Goal: Task Accomplishment & Management: Manage account settings

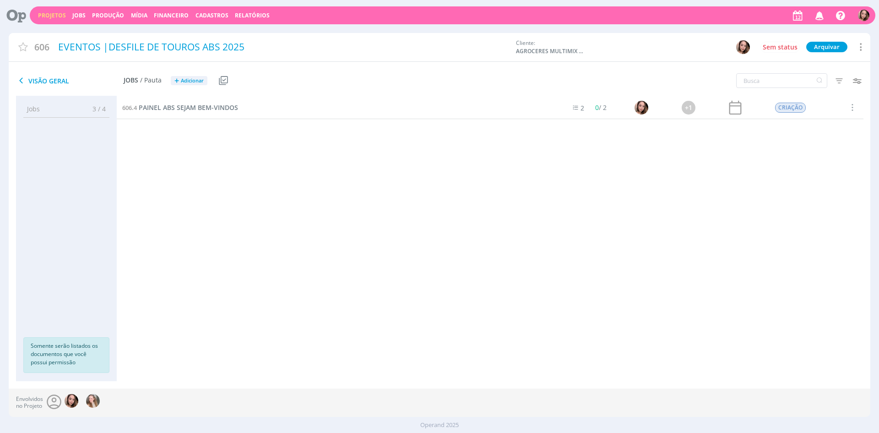
click at [54, 17] on link "Projetos" at bounding box center [52, 15] width 28 height 8
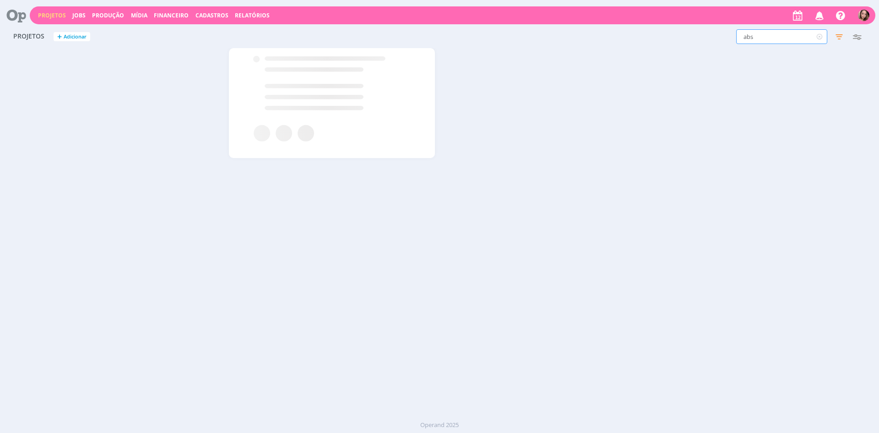
click at [774, 38] on input "abs" at bounding box center [781, 36] width 91 height 15
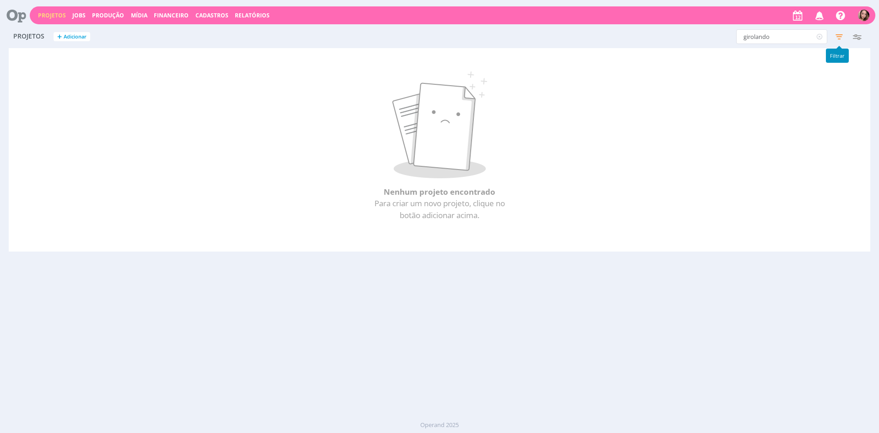
click at [839, 38] on icon "button" at bounding box center [839, 36] width 16 height 16
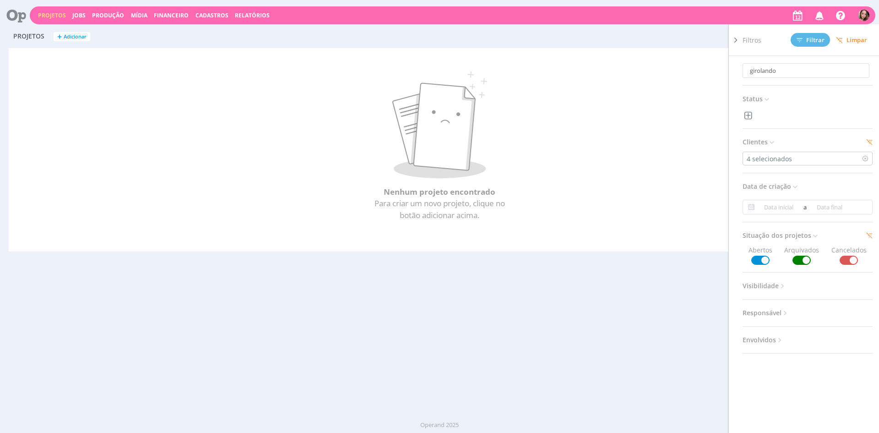
click at [678, 207] on p "Para criar um novo projeto, clique no botão adicionar acima." at bounding box center [439, 208] width 815 height 23
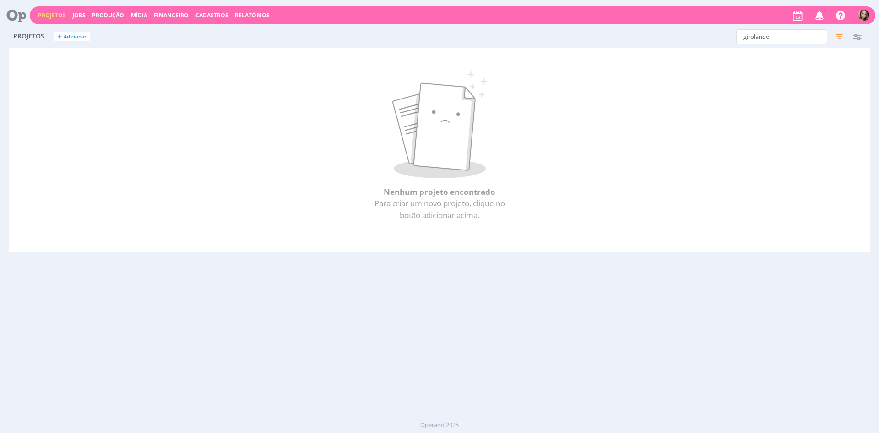
click at [40, 22] on div "Projetos Jobs Produção [GEOGRAPHIC_DATA] Financeiro Cadastros Relatórios Notifi…" at bounding box center [453, 15] width 846 height 18
click at [45, 18] on link "Projetos" at bounding box center [52, 15] width 28 height 8
click at [776, 39] on input "girolando" at bounding box center [781, 36] width 91 height 15
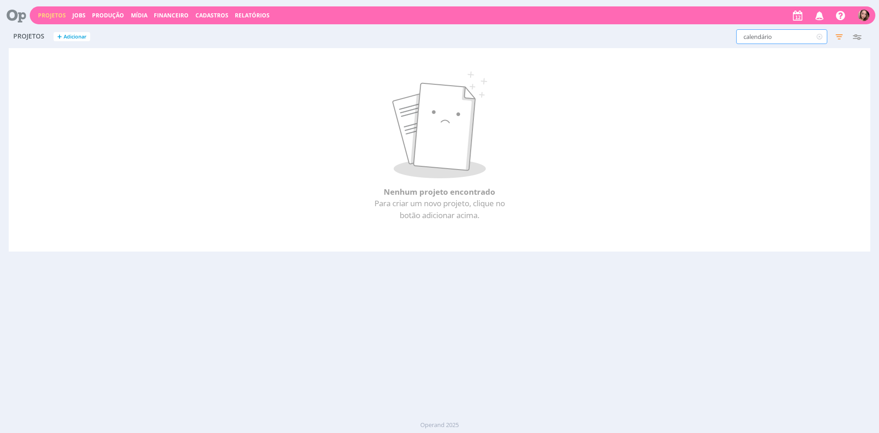
type input "calendário"
drag, startPoint x: 776, startPoint y: 34, endPoint x: 700, endPoint y: 22, distance: 76.5
click at [700, 22] on div "Projetos Jobs Produção [GEOGRAPHIC_DATA] Financeiro Cadastros Relatórios Notifi…" at bounding box center [439, 216] width 879 height 433
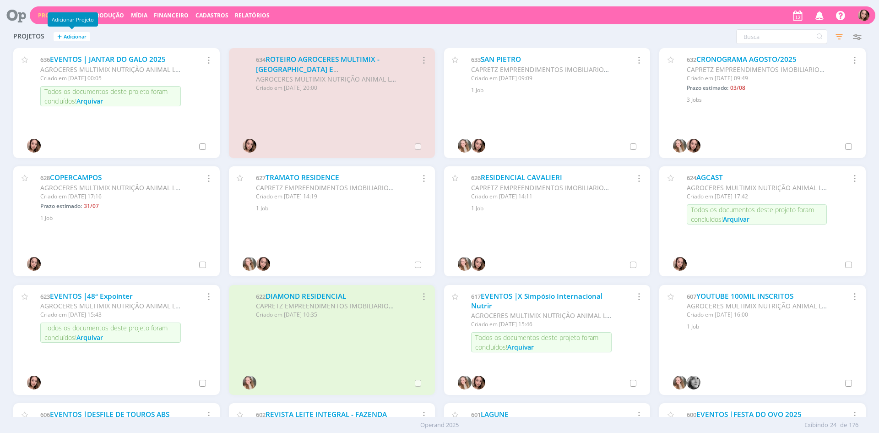
click at [65, 36] on span "Adicionar" at bounding box center [75, 37] width 23 height 6
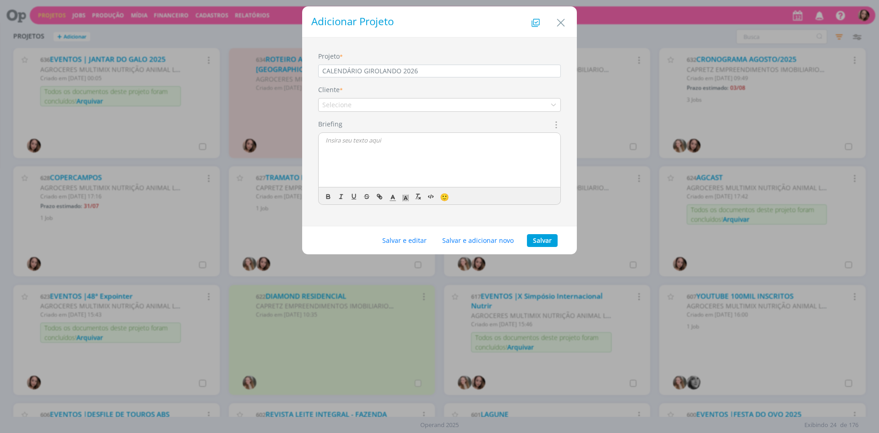
type input "CALENDÁRIO GIROLANDO 2026"
click at [450, 102] on div "Selecione" at bounding box center [439, 105] width 243 height 14
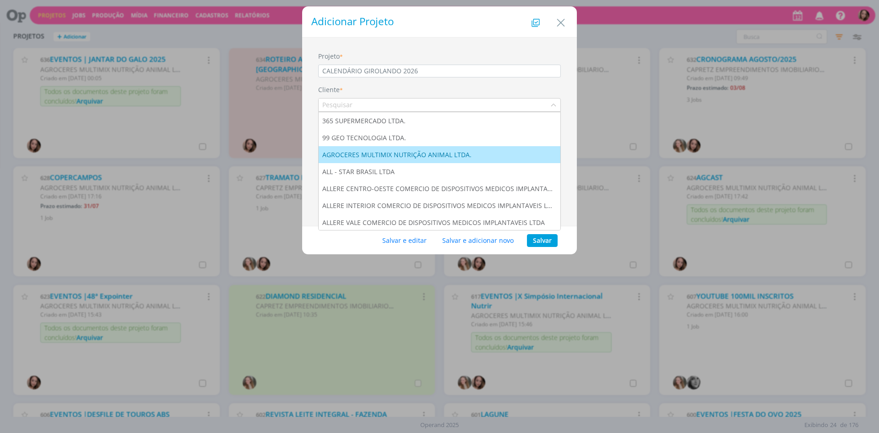
click at [434, 153] on div "AGROCERES MULTIMIX NUTRIÇÃO ANIMAL LTDA." at bounding box center [397, 155] width 151 height 10
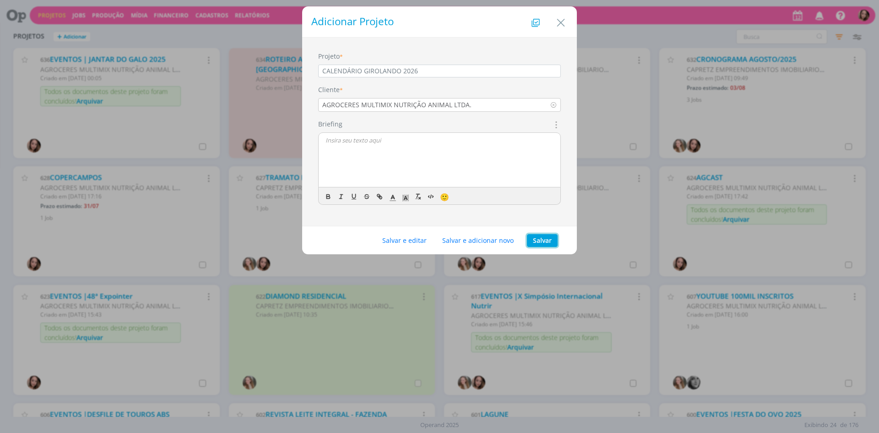
click at [544, 239] on button "Salvar" at bounding box center [542, 240] width 31 height 13
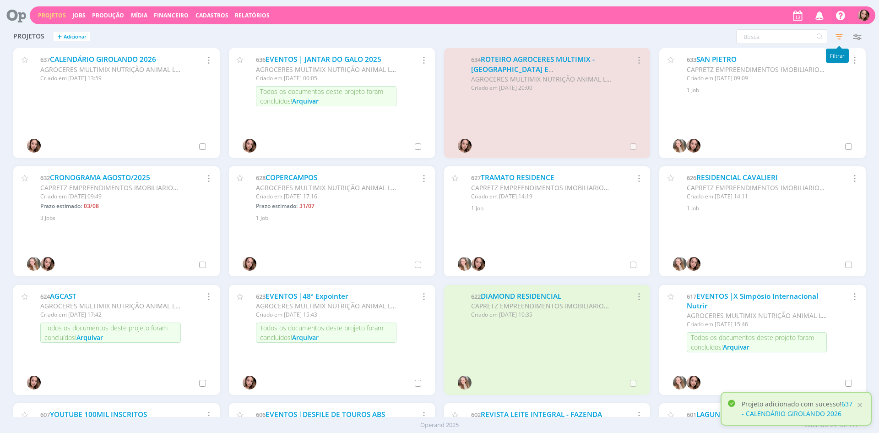
click at [835, 40] on icon "button" at bounding box center [839, 36] width 16 height 16
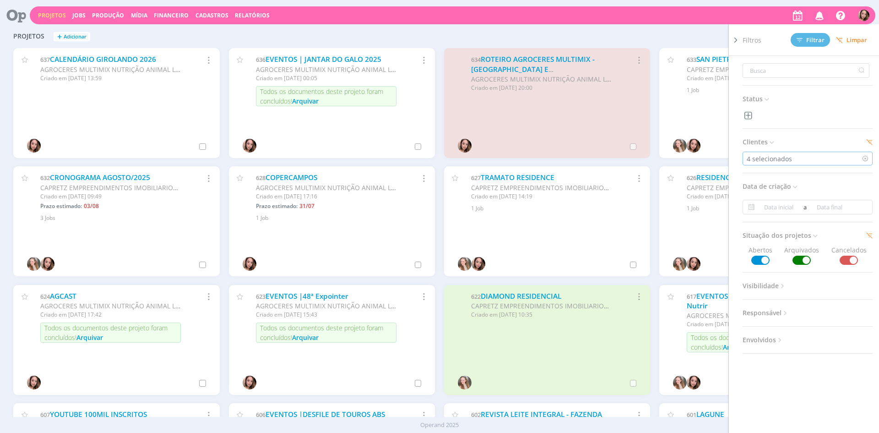
click at [796, 156] on div "4 selecionados" at bounding box center [808, 159] width 130 height 14
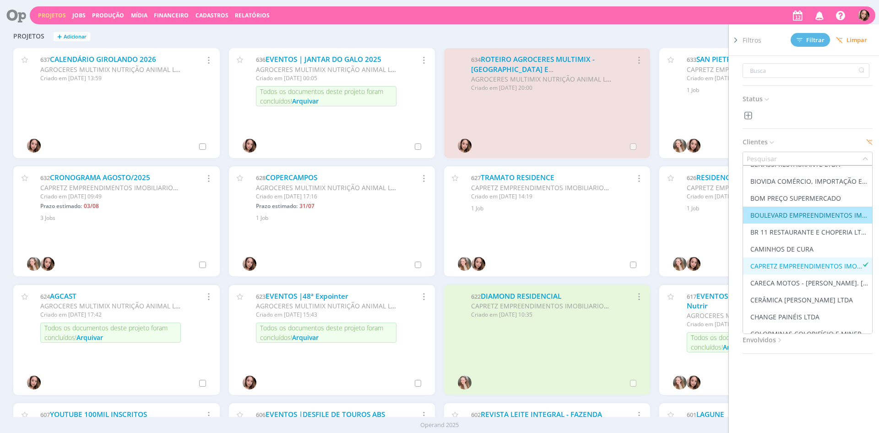
scroll to position [320, 0]
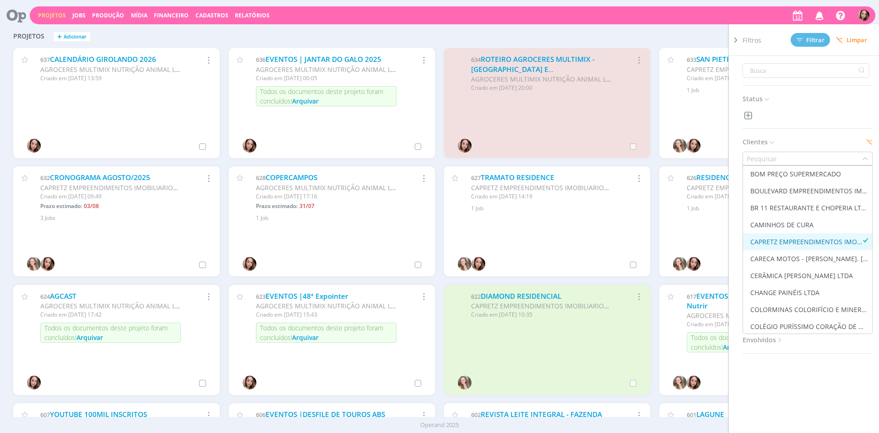
click at [821, 239] on div "CAPRETZ EMPREENDIMENTOS IMOBILIARIOS LTDA" at bounding box center [806, 242] width 112 height 10
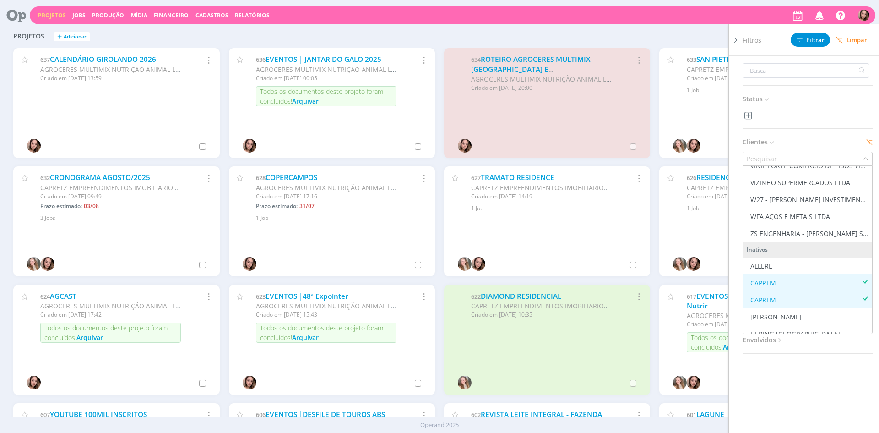
scroll to position [2065, 0]
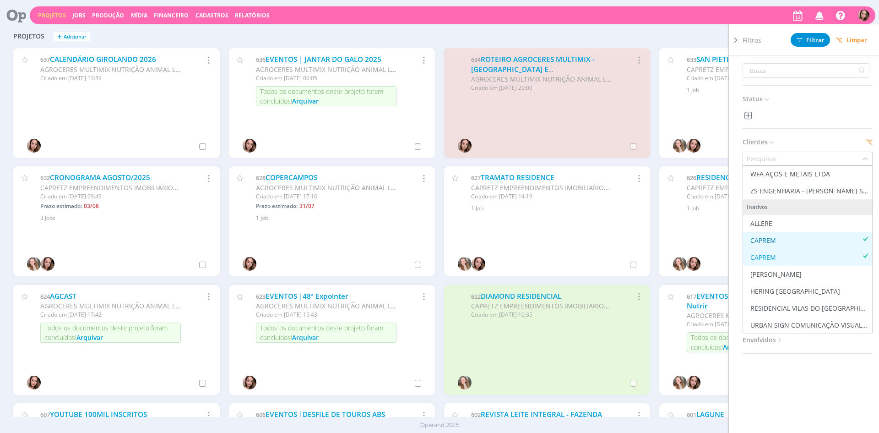
click at [807, 242] on div "CAPREM" at bounding box center [808, 240] width 122 height 10
click at [794, 256] on div "CAPREM" at bounding box center [808, 257] width 122 height 10
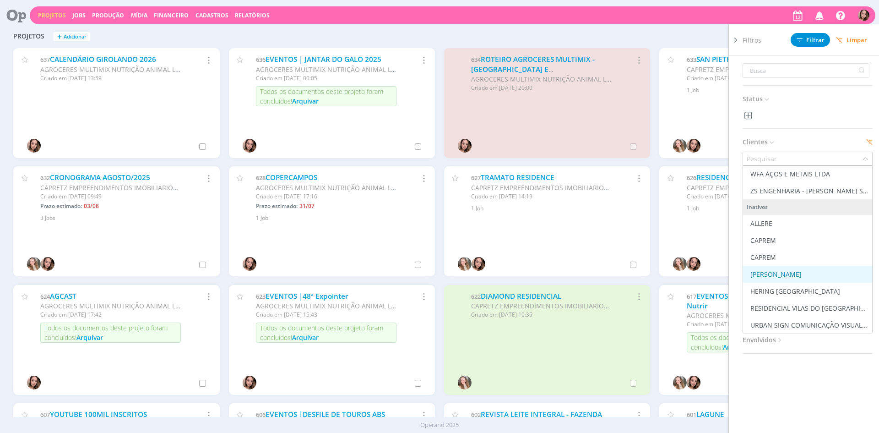
scroll to position [17, 0]
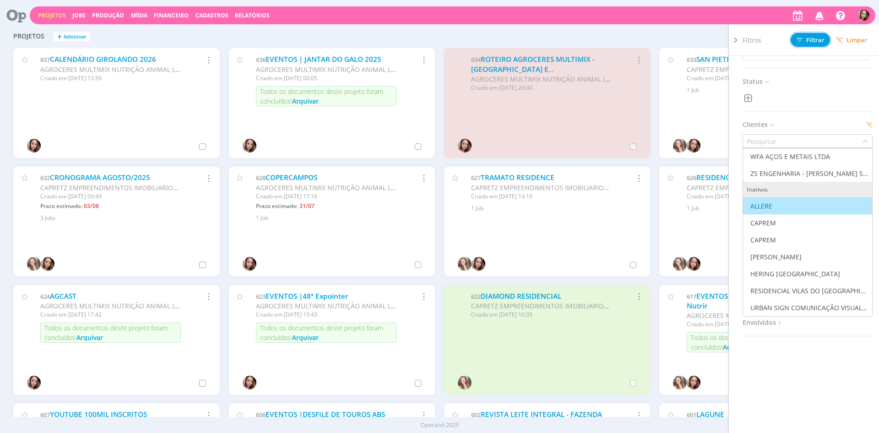
click at [819, 40] on span "Filtrar" at bounding box center [811, 40] width 28 height 6
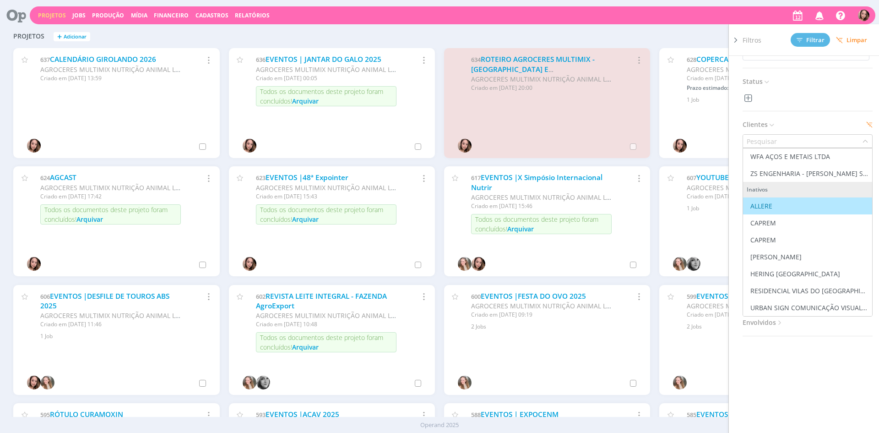
click at [627, 32] on div "Filtros Filtrar [GEOGRAPHIC_DATA] Status Clientes Marcar todos Ativos 365 SUPER…" at bounding box center [709, 36] width 314 height 15
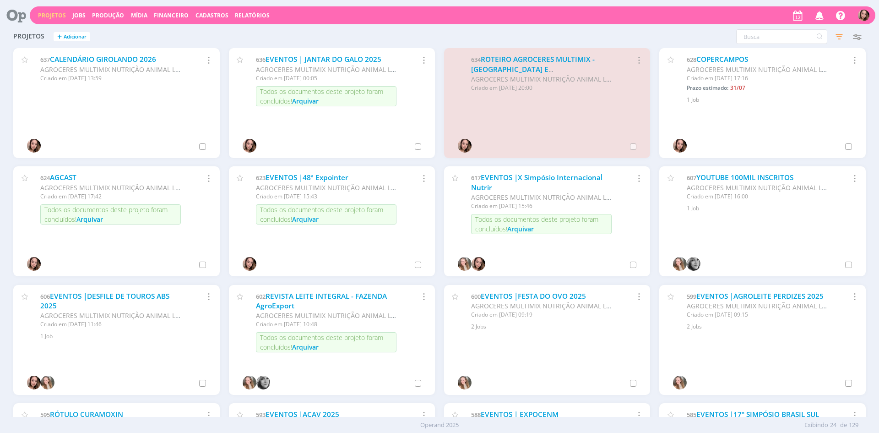
click at [640, 60] on icon "button" at bounding box center [639, 59] width 10 height 11
click at [637, 52] on div "634 ROTEIRO AGROCERES MULTIMIX - [GEOGRAPHIC_DATA] E ALEMANHA AGROCERES MULTIMI…" at bounding box center [547, 72] width 206 height 48
click at [640, 60] on icon "button" at bounding box center [639, 59] width 10 height 11
click at [559, 54] on link "ROTEIRO AGROCERES MULTIMIX - [GEOGRAPHIC_DATA] E [GEOGRAPHIC_DATA]" at bounding box center [533, 68] width 124 height 29
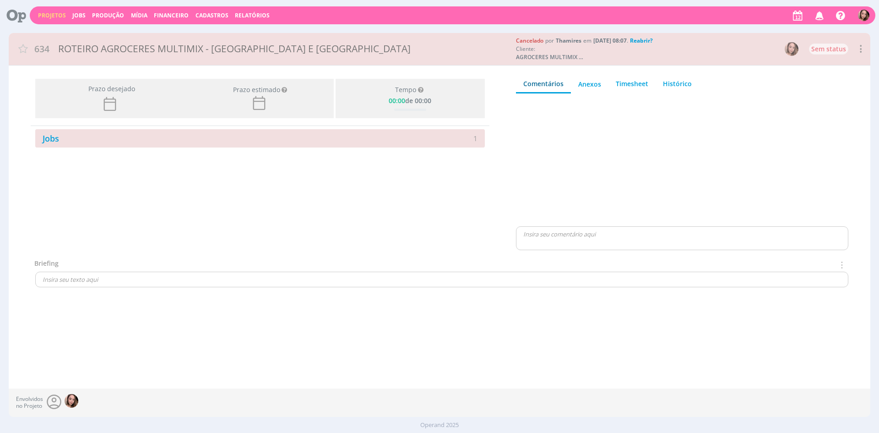
click at [859, 45] on icon at bounding box center [860, 49] width 11 height 12
click at [716, 44] on div "Cancelado por [PERSON_NAME] em [DATE] 08:07 . Reabrir?" at bounding box center [619, 41] width 206 height 8
click at [819, 17] on icon "button" at bounding box center [820, 15] width 16 height 16
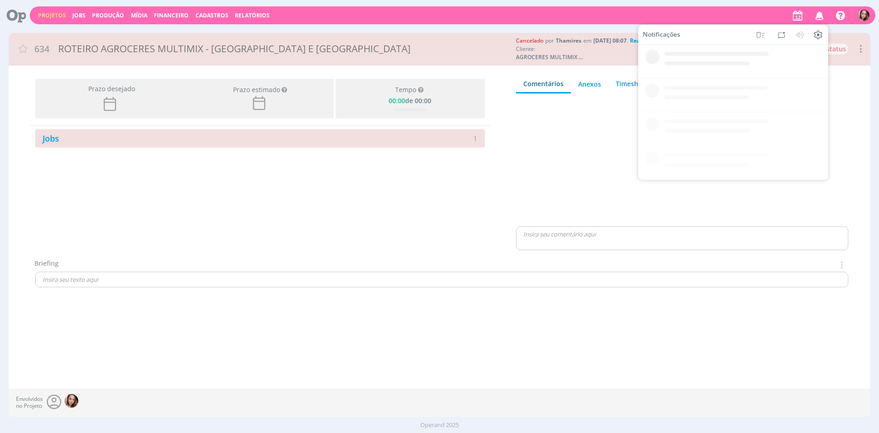
click at [819, 17] on icon "button" at bounding box center [820, 15] width 16 height 16
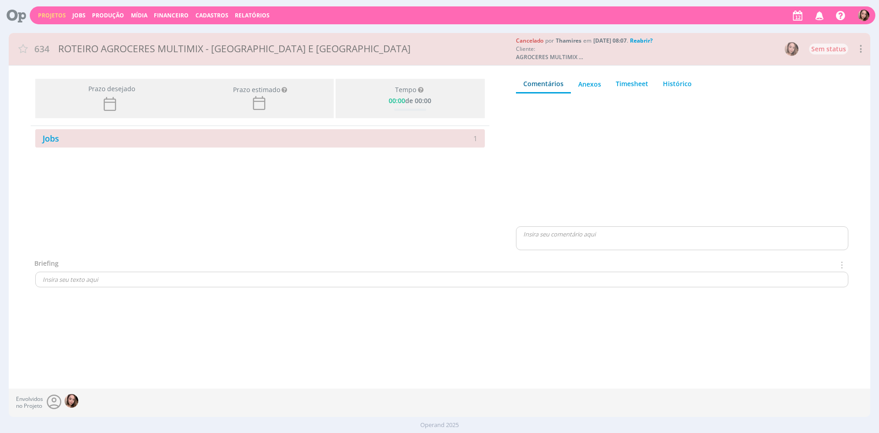
click at [861, 53] on icon at bounding box center [860, 49] width 11 height 12
click at [809, 55] on span "Sem status" at bounding box center [828, 49] width 45 height 16
click at [87, 47] on div "ROTEIRO AGROCERES MULTIMIX - [GEOGRAPHIC_DATA] E [GEOGRAPHIC_DATA]" at bounding box center [283, 48] width 456 height 21
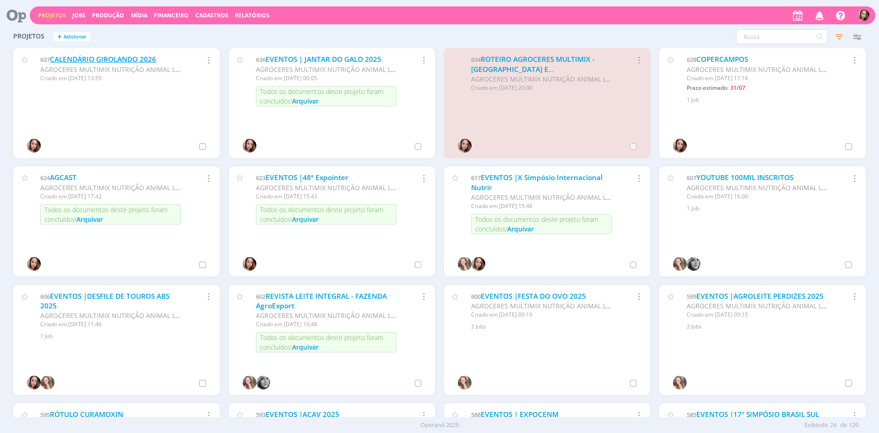
click at [119, 59] on link "CALENDÁRIO GIROLANDO 2026" at bounding box center [103, 59] width 106 height 10
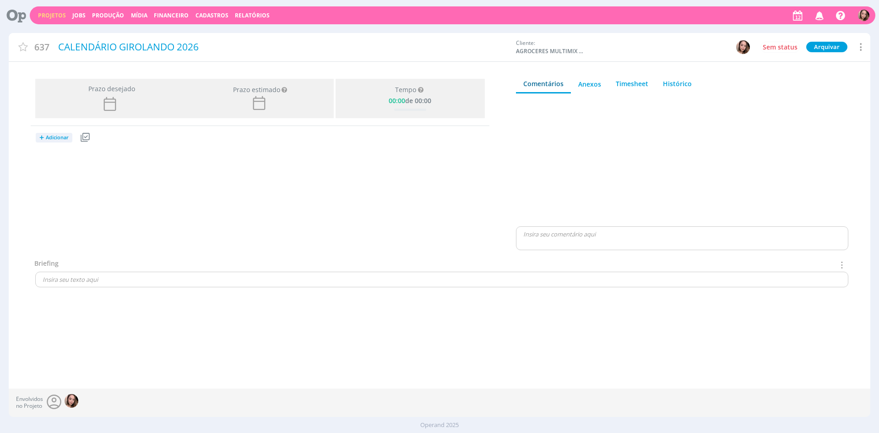
click at [52, 136] on span "Adicionar" at bounding box center [57, 138] width 23 height 6
click at [51, 154] on link "Projetos" at bounding box center [72, 154] width 72 height 15
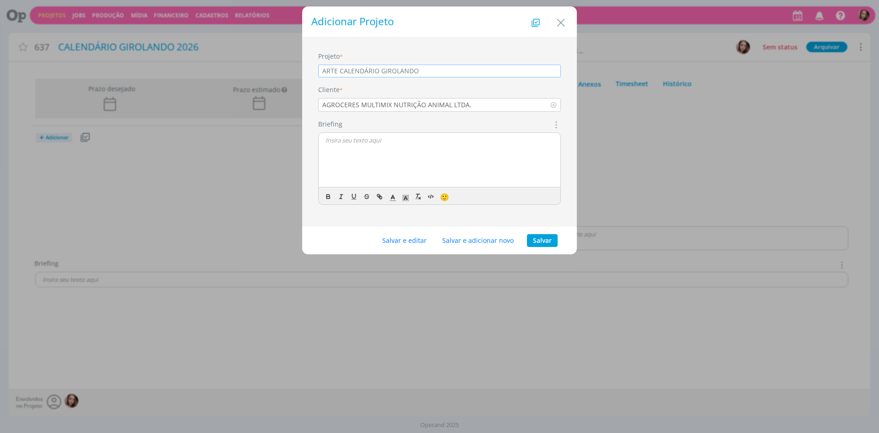
type input "ARTE CALENDÁRIO GIROLANDO"
click at [402, 149] on div "dialog" at bounding box center [440, 160] width 242 height 55
click at [540, 239] on button "Salvar" at bounding box center [542, 240] width 31 height 13
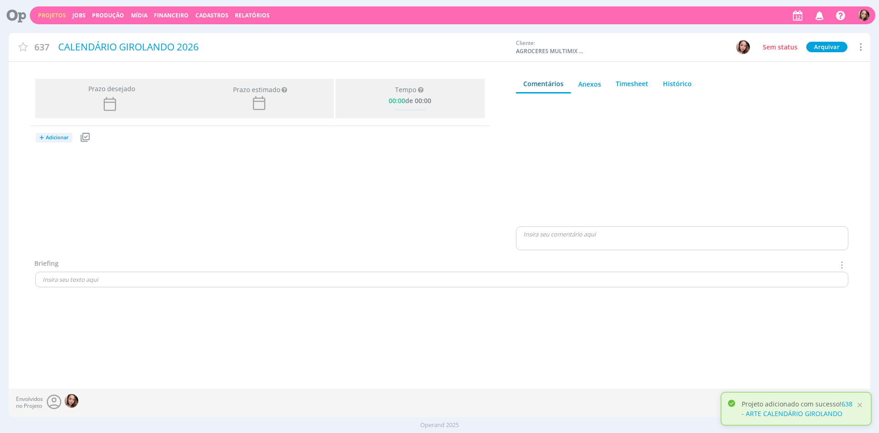
click at [46, 142] on button "+ Adicionar" at bounding box center [54, 138] width 37 height 10
click at [765, 413] on link "638 - ARTE CALENDÁRIO GIROLANDO" at bounding box center [797, 408] width 111 height 18
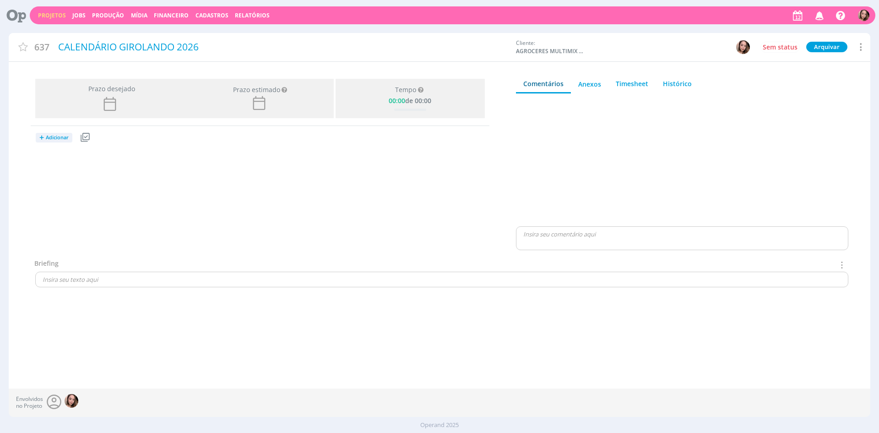
click at [47, 135] on span "Adicionar" at bounding box center [57, 138] width 23 height 6
click at [57, 168] on link "Jobs" at bounding box center [72, 169] width 72 height 15
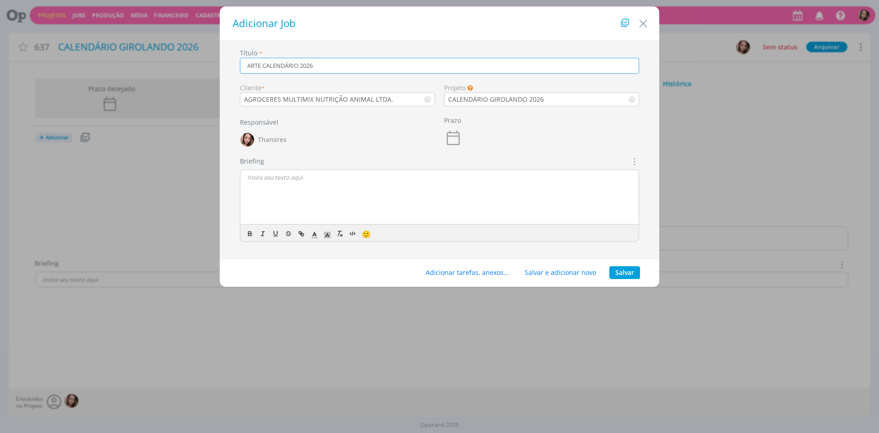
type input "ARTE CALENDÁRIO 2026"
click at [377, 165] on div "Briefings Predefinidos Não há briefings cadastrados. Briefing 🙂" at bounding box center [439, 199] width 399 height 86
click at [378, 179] on p "dialog" at bounding box center [439, 177] width 385 height 8
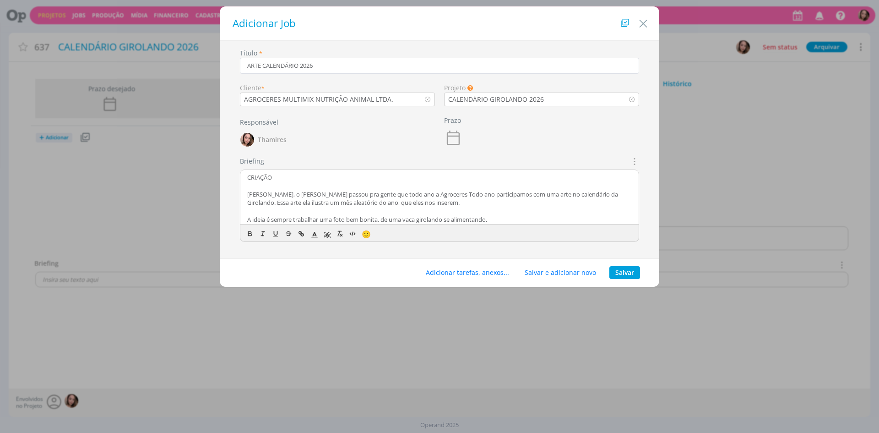
scroll to position [16, 0]
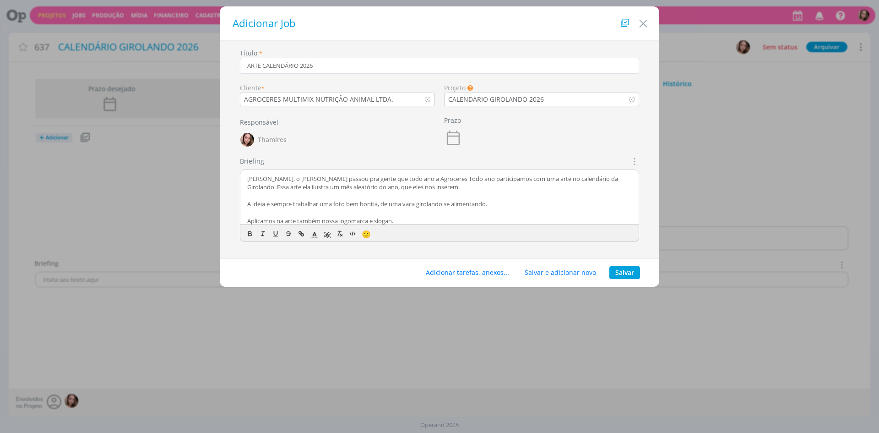
click at [404, 176] on p "[PERSON_NAME], o [PERSON_NAME] passou pra gente que todo ano a Agroceres Todo a…" at bounding box center [439, 182] width 385 height 17
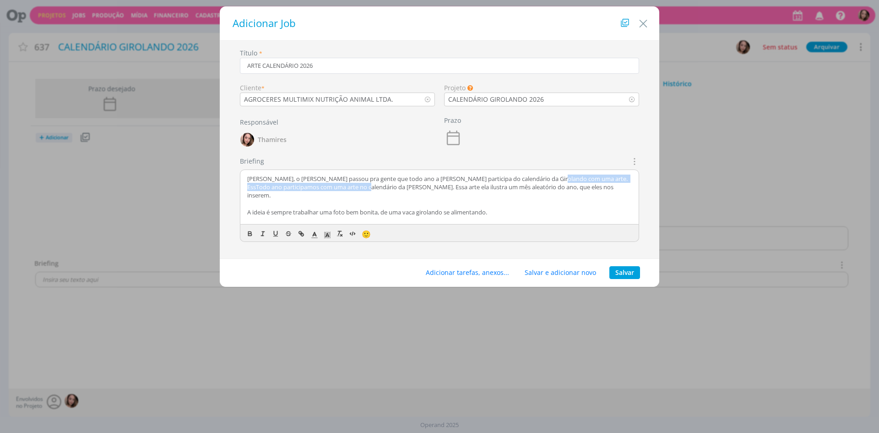
drag, startPoint x: 550, startPoint y: 178, endPoint x: 364, endPoint y: 188, distance: 187.1
click at [364, 188] on p "[PERSON_NAME], o [PERSON_NAME] passou pra gente que todo ano a [PERSON_NAME] pa…" at bounding box center [439, 186] width 385 height 25
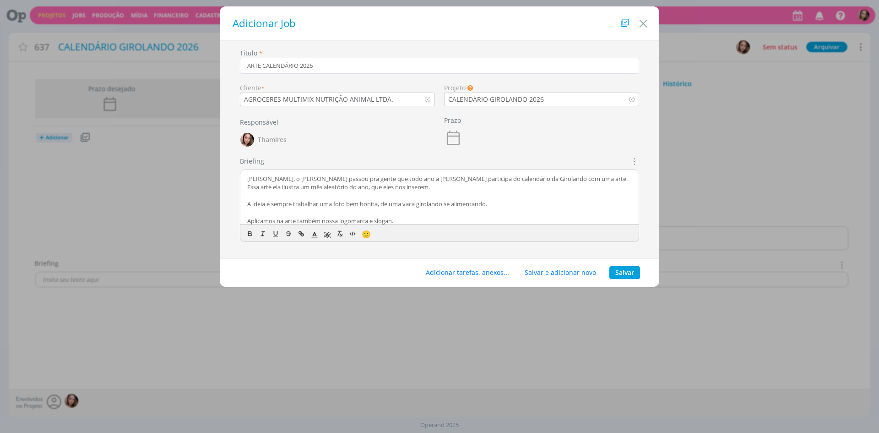
click at [579, 181] on p "[PERSON_NAME], o [PERSON_NAME] passou pra gente que todo ano a [PERSON_NAME] pa…" at bounding box center [439, 182] width 385 height 17
click at [325, 185] on p "[PERSON_NAME], o [PERSON_NAME] passou pra gente que todo ano a [PERSON_NAME] pa…" at bounding box center [439, 182] width 385 height 17
click at [308, 189] on p "[PERSON_NAME], o [PERSON_NAME] passou pra gente que todo ano a [PERSON_NAME] pa…" at bounding box center [439, 182] width 385 height 17
click at [341, 183] on p "[PERSON_NAME], o [PERSON_NAME] passou pra gente que todo ano a [PERSON_NAME] pa…" at bounding box center [439, 182] width 385 height 17
click at [337, 185] on p "[PERSON_NAME], o [PERSON_NAME] passou pra gente que todo ano a [PERSON_NAME] pa…" at bounding box center [439, 182] width 385 height 17
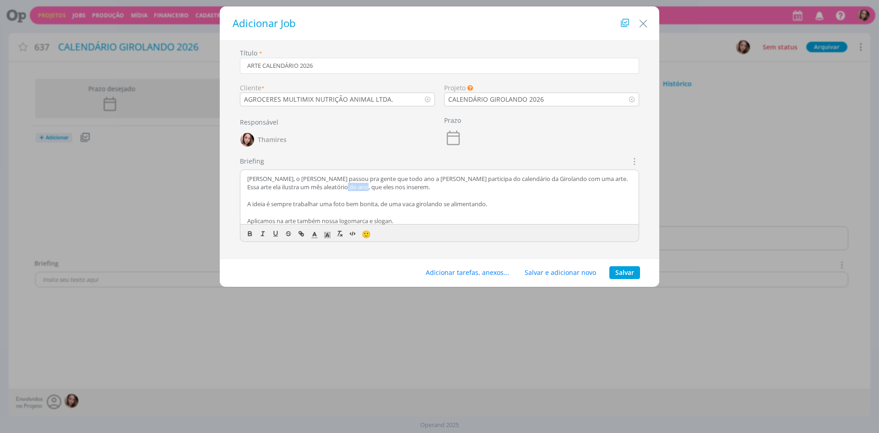
click at [337, 185] on p "[PERSON_NAME], o [PERSON_NAME] passou pra gente que todo ano a [PERSON_NAME] pa…" at bounding box center [439, 182] width 385 height 17
click at [551, 179] on p "[PERSON_NAME], o [PERSON_NAME] passou pra gente que todo ano a [PERSON_NAME] pa…" at bounding box center [439, 182] width 385 height 17
click at [353, 209] on p "dialog" at bounding box center [439, 212] width 385 height 8
click at [297, 200] on p "A ideia é sempre trabalhar uma foto bem bonita, de uma vaca girolando se alimen…" at bounding box center [439, 204] width 385 height 8
click at [255, 194] on p "dialog" at bounding box center [439, 195] width 385 height 8
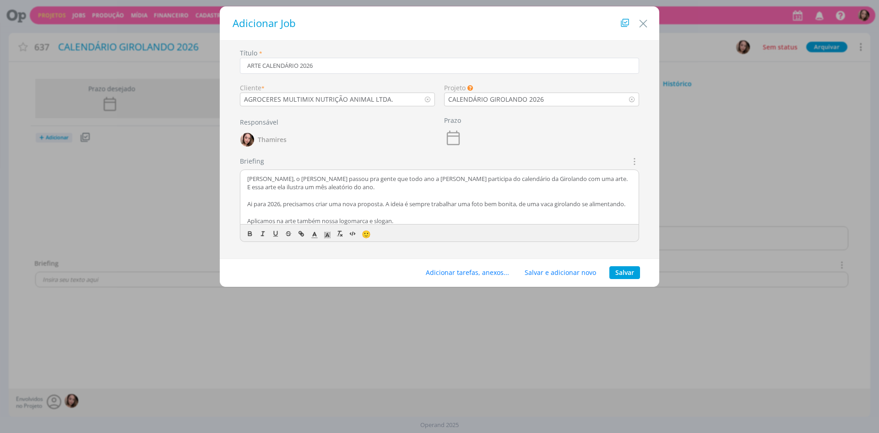
click at [272, 202] on p "Ai para 2026, precisamos criar uma nova proposta. A ideia é sempre trabalhar um…" at bounding box center [439, 204] width 385 height 8
drag, startPoint x: 398, startPoint y: 206, endPoint x: 452, endPoint y: 207, distance: 54.0
click at [452, 207] on p "Ai para 2026, precisamos criar uma nova proposta. A ideia é sempre trabalhar um…" at bounding box center [439, 204] width 385 height 8
click at [476, 202] on p "Ai para 2026, precisamos criar uma nova proposta. A ideia é sempre trabalhar um…" at bounding box center [439, 204] width 385 height 8
click at [333, 208] on p "Ai para 2026, precisamos criar uma nova proposta. A ideia é sempre trabalhar um…" at bounding box center [439, 204] width 385 height 8
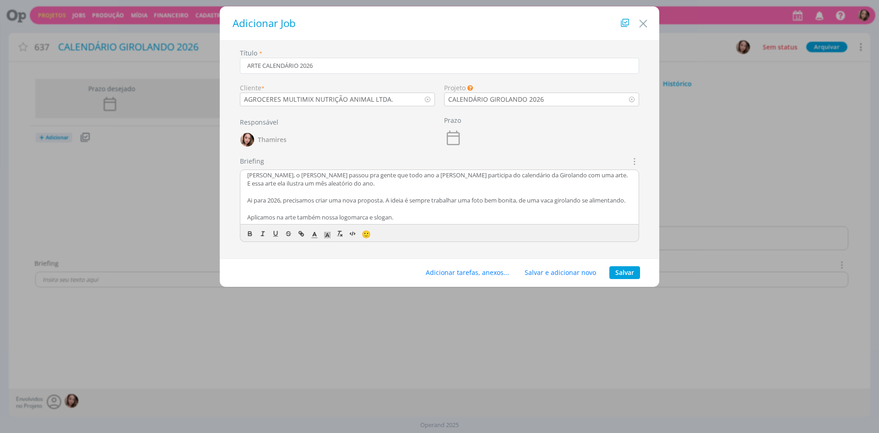
scroll to position [27, 0]
click at [298, 215] on p "Aplicamos na arte também nossa logomarca e slogan." at bounding box center [439, 217] width 385 height 8
click at [253, 217] on p "Aplicamos na arte também nossa logomarca e slogan." at bounding box center [439, 217] width 385 height 8
click at [250, 218] on p "Aplicamos na arte também nossa logomarca e slogan." at bounding box center [439, 217] width 385 height 8
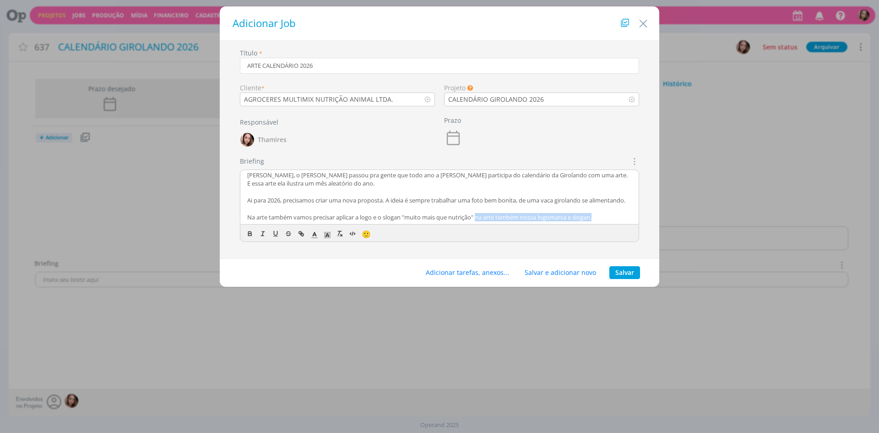
drag, startPoint x: 480, startPoint y: 217, endPoint x: 628, endPoint y: 213, distance: 147.9
click at [628, 213] on div "CRIAÇÃO Lele, o [PERSON_NAME] passou pra gente que todo ano a Agroceres partici…" at bounding box center [439, 197] width 398 height 55
click at [375, 214] on p "Na arte também vamos precisar aplicar a logo e o slogan "muito mais que nutriçã…" at bounding box center [439, 217] width 385 height 8
click at [604, 212] on p "dialog" at bounding box center [439, 208] width 385 height 8
click at [574, 224] on div "CRIAÇÃO Lele, o [PERSON_NAME] passou pra gente que todo ano a Agroceres partici…" at bounding box center [439, 197] width 398 height 55
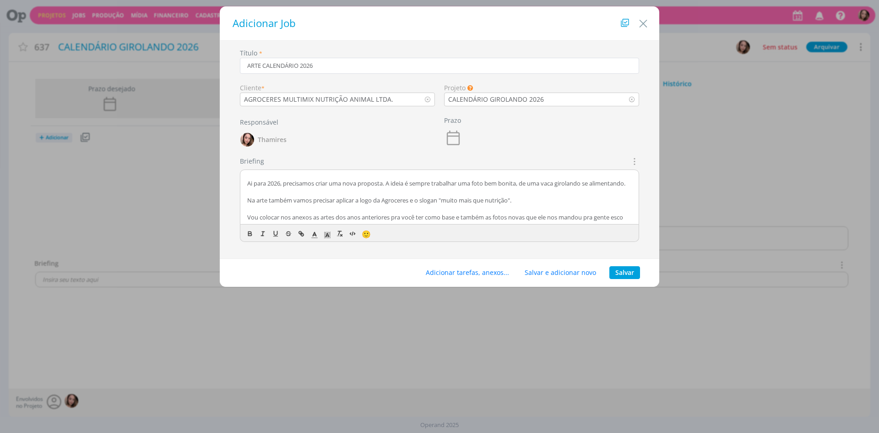
scroll to position [49, 0]
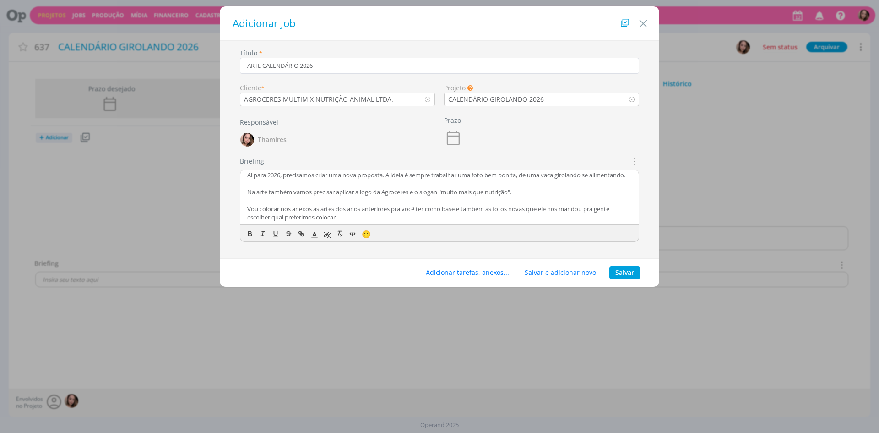
click at [575, 221] on p "Vou colocar nos anexos as artes dos anos anteriores pra você ter como base e ta…" at bounding box center [439, 213] width 385 height 17
click at [409, 214] on p "Vou colocar nos anexos as artes dos anos anteriores pra você ter como base e ta…" at bounding box center [439, 213] width 385 height 17
click at [549, 209] on p "Vou colocar nos anexos as artes dos anos anteriores pra você ter como base e ta…" at bounding box center [439, 213] width 385 height 17
drag, startPoint x: 513, startPoint y: 210, endPoint x: 538, endPoint y: 212, distance: 25.7
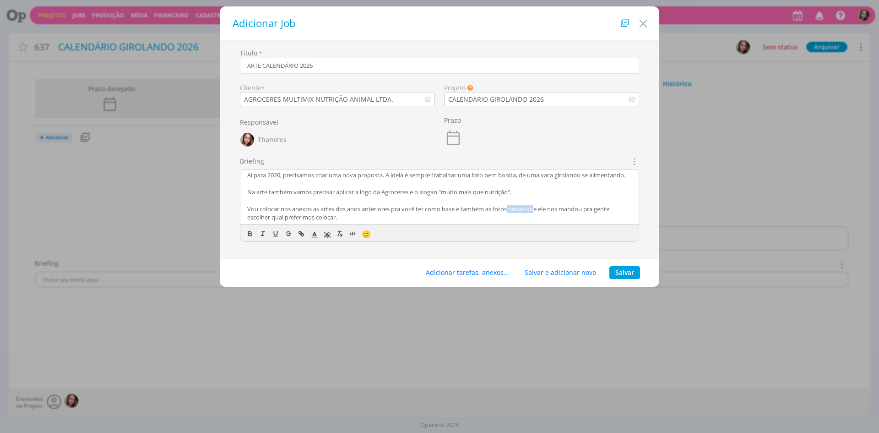
click at [538, 212] on p "Vou colocar nos anexos as artes dos anos anteriores pra você ter como base e ta…" at bounding box center [439, 213] width 385 height 17
click at [539, 213] on p "Vou colocar nos anexos as artes dos anos anteriores pra você ter como base e ta…" at bounding box center [439, 213] width 385 height 17
click at [373, 213] on p "Vou colocar nos anexos as artes dos anos anteriores pra você ter como base e ta…" at bounding box center [439, 213] width 385 height 17
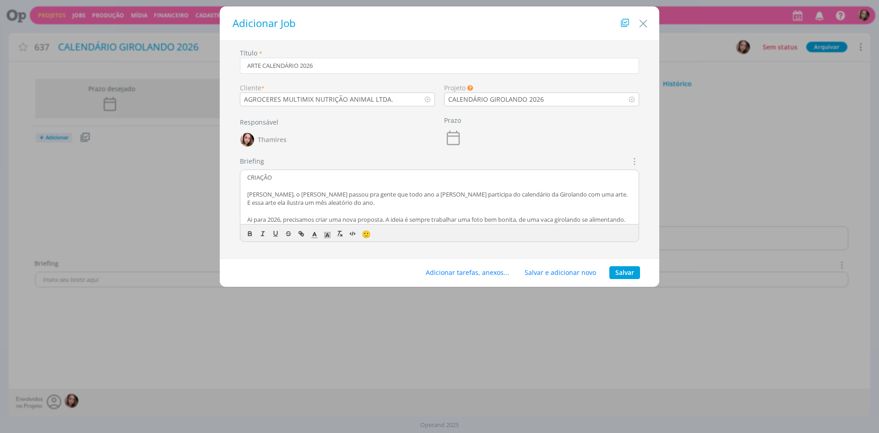
click at [262, 178] on p "CRIAÇÃO" at bounding box center [439, 177] width 385 height 8
click at [250, 231] on icon "dialog" at bounding box center [249, 232] width 3 height 2
click at [330, 234] on rect "dialog" at bounding box center [329, 234] width 0 height 0
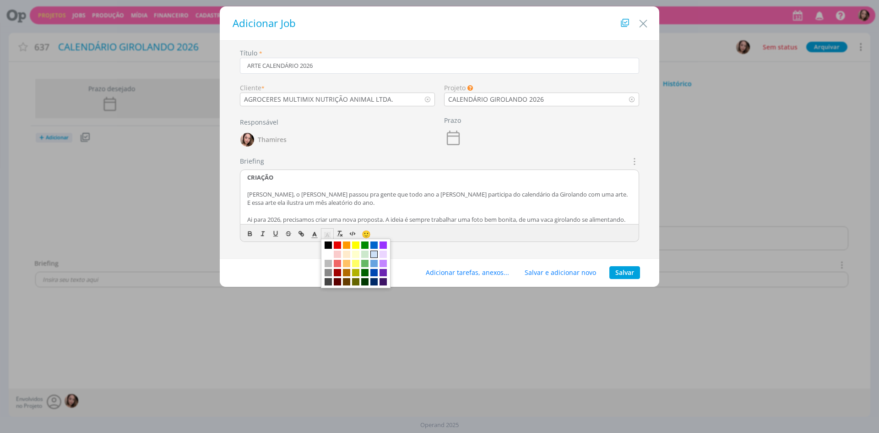
click at [372, 255] on span "dialog" at bounding box center [373, 253] width 7 height 7
click at [393, 202] on p "[PERSON_NAME], o [PERSON_NAME] passou pra gente que todo ano a [PERSON_NAME] pa…" at bounding box center [439, 198] width 385 height 17
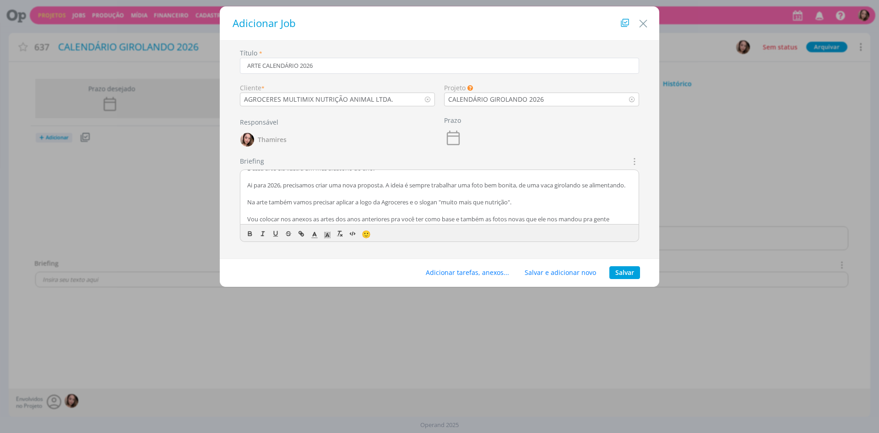
scroll to position [53, 0]
click at [384, 220] on p "Vou colocar nos anexos as artes dos anos anteriores pra você ter como base e ta…" at bounding box center [439, 213] width 385 height 17
click at [456, 273] on button "Adicionar tarefas, anexos..." at bounding box center [467, 272] width 95 height 13
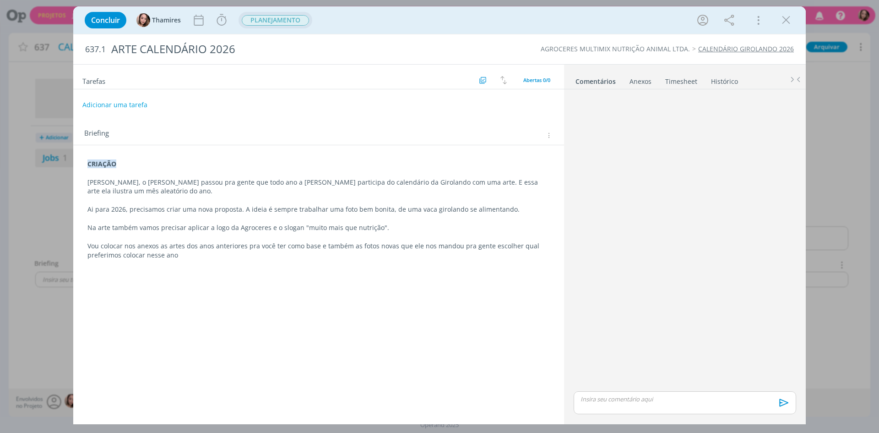
click at [255, 16] on span "PLANEJAMENTO" at bounding box center [275, 20] width 67 height 11
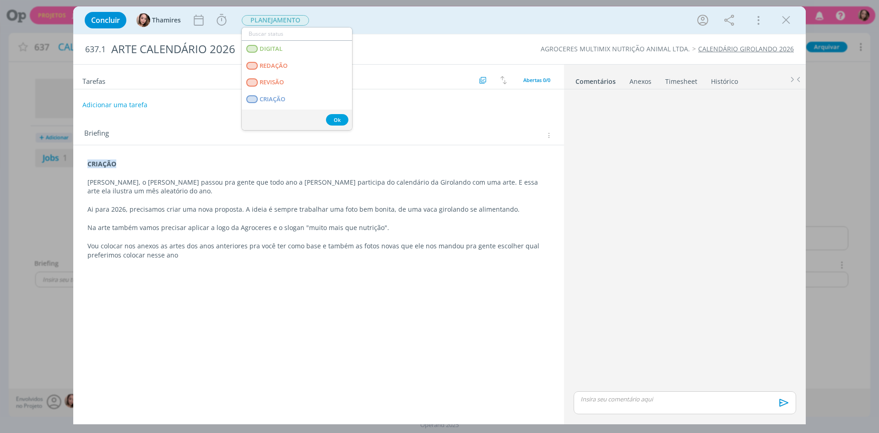
click at [351, 16] on div "Concluir Thamires Iniciar Apontar Data * [DATE] Horas * 00:00 Tarefa Selecione …" at bounding box center [439, 20] width 719 height 22
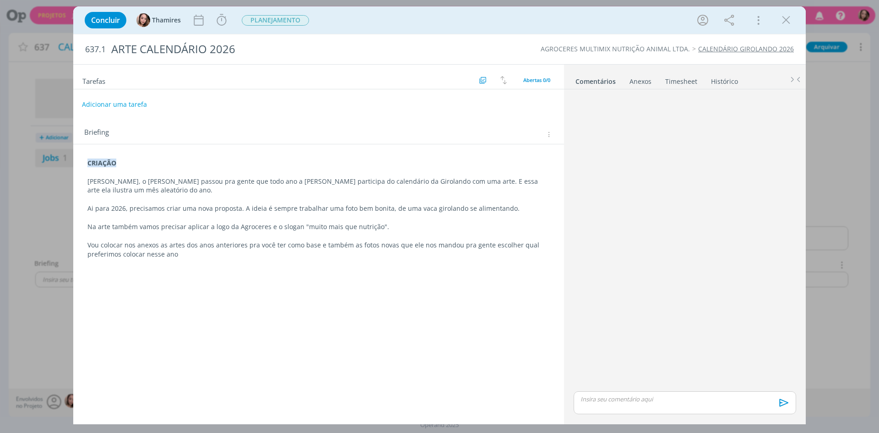
click at [135, 106] on button "Adicionar uma tarefa" at bounding box center [114, 105] width 65 height 16
type input "A"
type input "CRIAÇÃO"
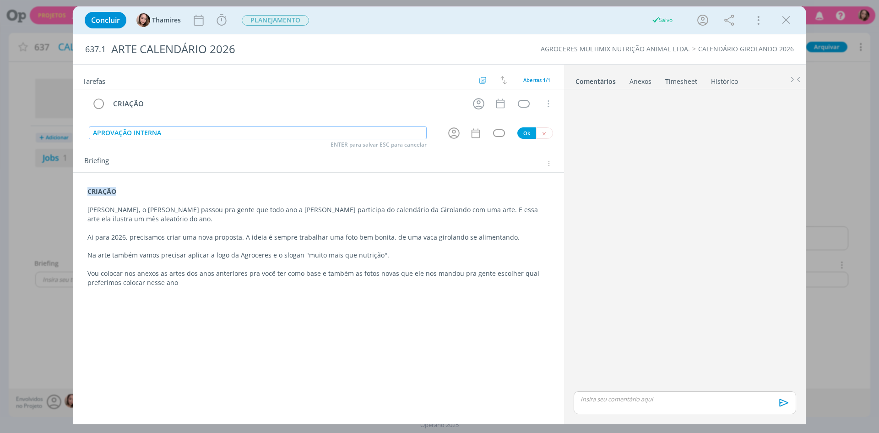
type input "APROVAÇÃO INTERNA"
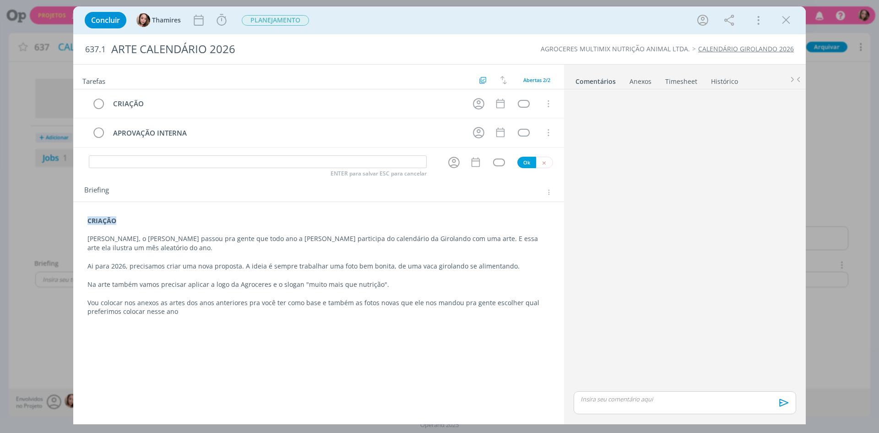
click at [640, 85] on div "Anexos 0" at bounding box center [641, 81] width 22 height 9
click at [691, 104] on span "procure em seu computador" at bounding box center [724, 108] width 78 height 8
click at [691, 99] on input "Arraste seus arquivos ou procure em seu computador" at bounding box center [685, 98] width 230 height 3
type input "C:\fakepath\FOTO (15).jpg"
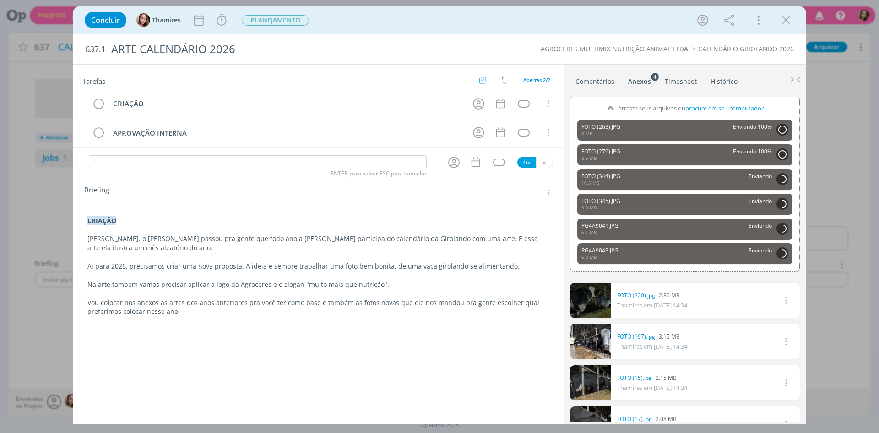
click at [177, 307] on p "Vou colocar nos anexos as artes dos anos anteriores pra você ter como base e ta…" at bounding box center [318, 307] width 462 height 18
click at [254, 303] on p "Vou colocar nos anexos as artes dos anos anteriores pra você ter como base e ta…" at bounding box center [318, 307] width 461 height 18
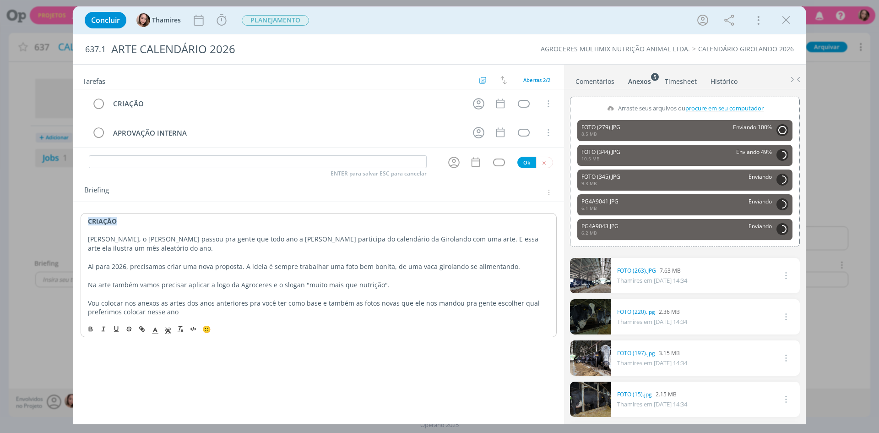
click at [317, 304] on p "Vou colocar nos anexos as artes dos anos anteriores pra você ter como base e ta…" at bounding box center [318, 307] width 461 height 18
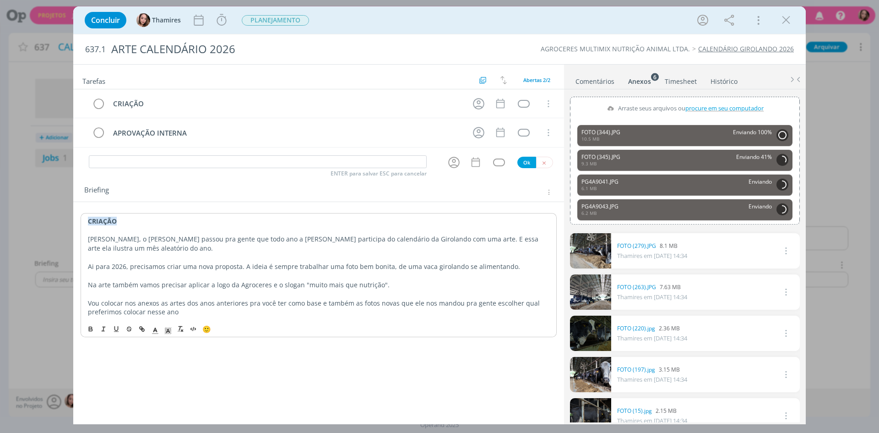
click at [324, 306] on p "Vou colocar nos anexos as artes dos anos anteriores pra você ter como base e ta…" at bounding box center [318, 307] width 461 height 18
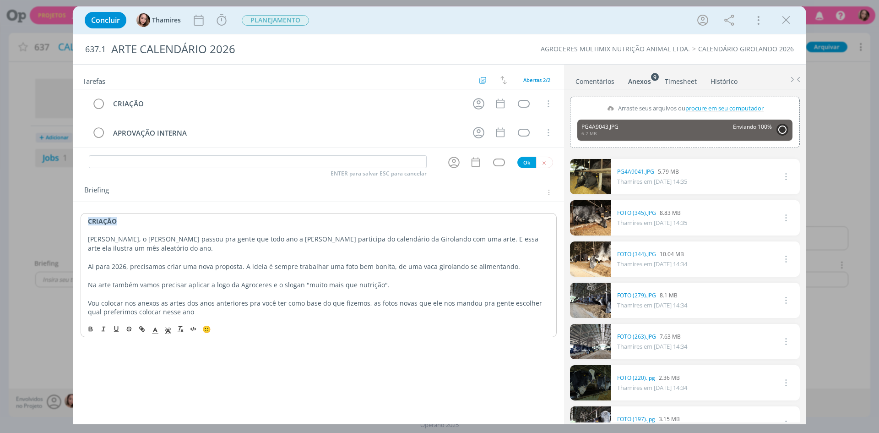
click at [206, 310] on p "Vou colocar nos anexos as artes dos anos anteriores pra você ter como base do q…" at bounding box center [318, 307] width 461 height 18
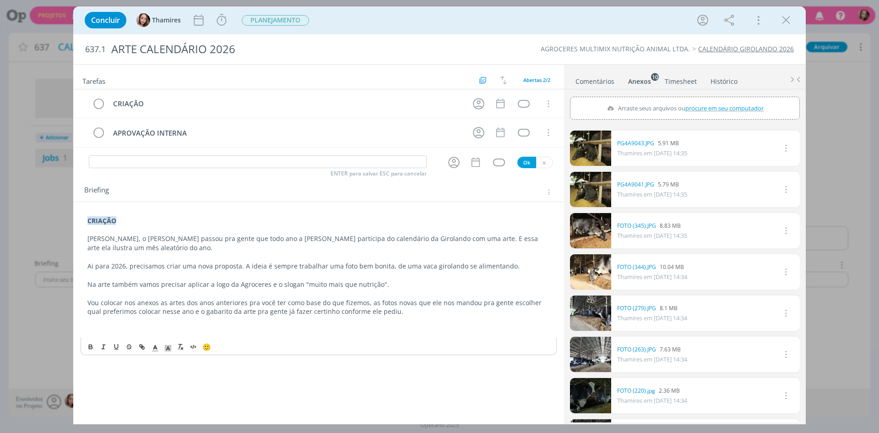
click at [265, 318] on p "dialog" at bounding box center [318, 320] width 462 height 9
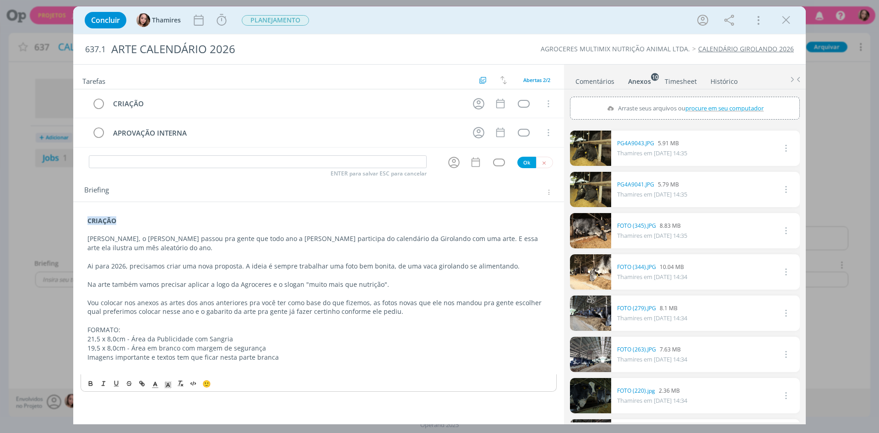
click at [131, 336] on p "21,5 x 8,0cm - Área da Publicidade com Sangria" at bounding box center [318, 338] width 462 height 9
drag, startPoint x: 183, startPoint y: 350, endPoint x: 213, endPoint y: 347, distance: 30.8
click at [183, 350] on p "19,5 x 8,0cm - Área em branco com margem de segurança" at bounding box center [318, 347] width 462 height 9
click at [268, 348] on p "19,5 x 8,0cm - Área em branco com margem de segurança" at bounding box center [318, 347] width 462 height 9
click at [190, 354] on p "Imagens importante e textos tem que ficar nesta parte branca" at bounding box center [318, 357] width 462 height 9
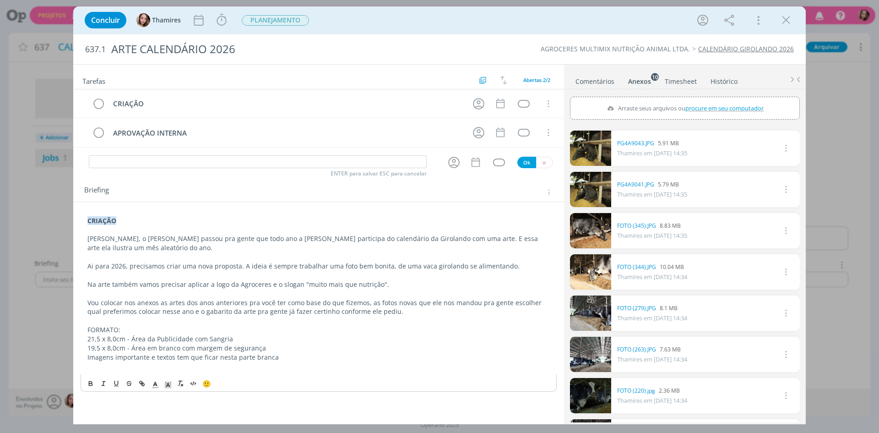
click at [255, 355] on p "Imagens importante e textos tem que ficar nesta parte branca" at bounding box center [318, 357] width 462 height 9
click at [268, 280] on p "Na arte também vamos precisar aplicar a logo da Agroceres e o slogan "muito mai…" at bounding box center [318, 284] width 462 height 9
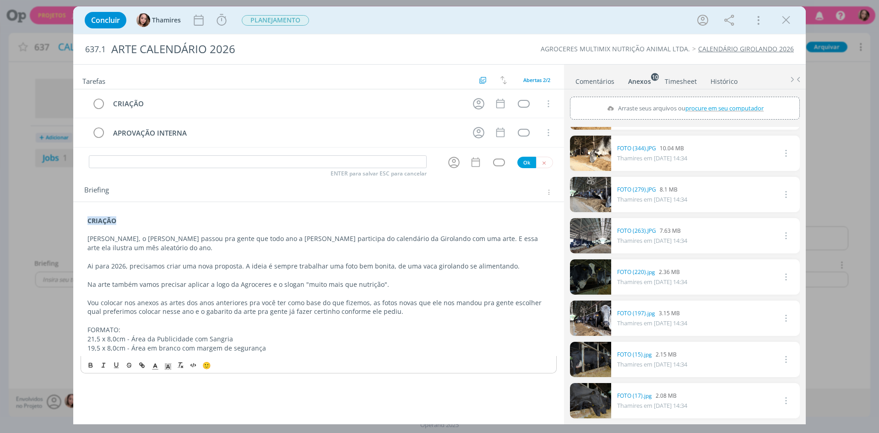
click at [705, 106] on span "procure em seu computador" at bounding box center [724, 108] width 78 height 8
click at [705, 99] on input "Arraste seus arquivos ou procure em seu computador" at bounding box center [685, 98] width 230 height 3
type input "C:\fakepath\GABARITO CALENDARIO.pdf"
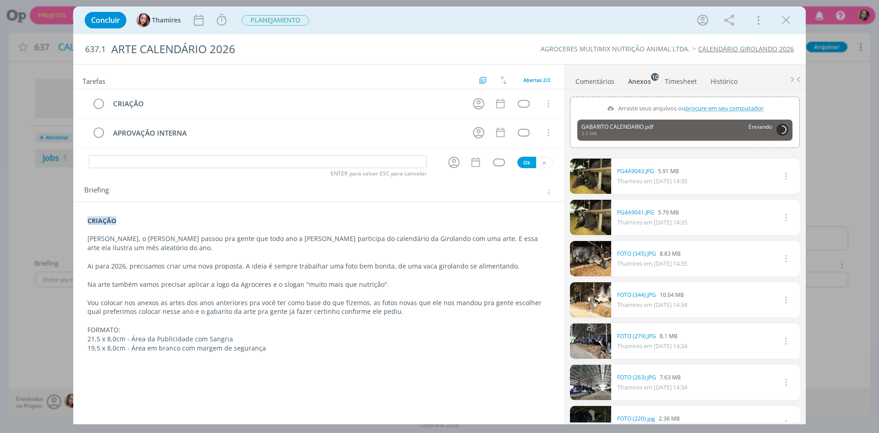
scroll to position [0, 0]
click at [104, 326] on p "FORMATO:" at bounding box center [318, 329] width 462 height 9
click at [104, 326] on p "FORMATO:" at bounding box center [318, 330] width 461 height 9
click at [90, 363] on icon "dialog" at bounding box center [90, 364] width 3 height 2
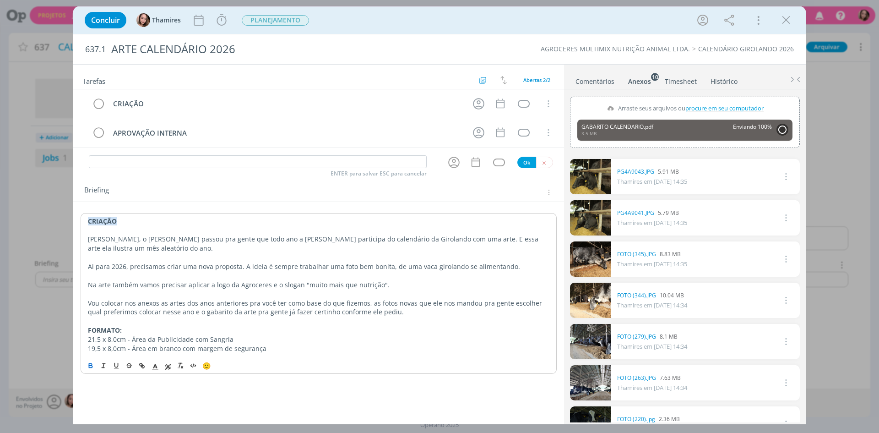
click at [214, 312] on p "Vou colocar nos anexos as artes dos anos anteriores pra você ter como base do q…" at bounding box center [318, 307] width 461 height 18
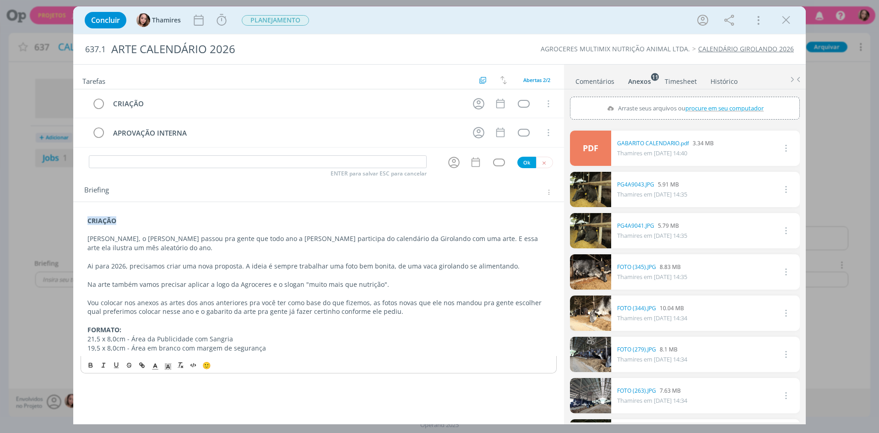
click at [673, 108] on label "Arraste seus arquivos ou procure em seu computador" at bounding box center [684, 108] width 163 height 12
click at [673, 99] on input "Arraste seus arquivos ou procure em seu computador" at bounding box center [685, 98] width 230 height 3
type input "C:\fakepath\image005.png"
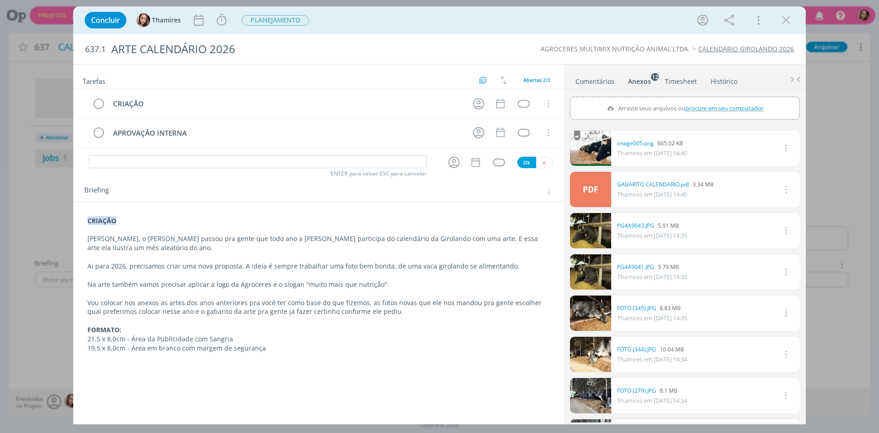
click at [694, 106] on span "procure em seu computador" at bounding box center [724, 108] width 78 height 8
click at [694, 99] on input "Arraste seus arquivos ou procure em seu computador" at bounding box center [685, 98] width 230 height 3
type input "C:\fakepath\image001 (2).png"
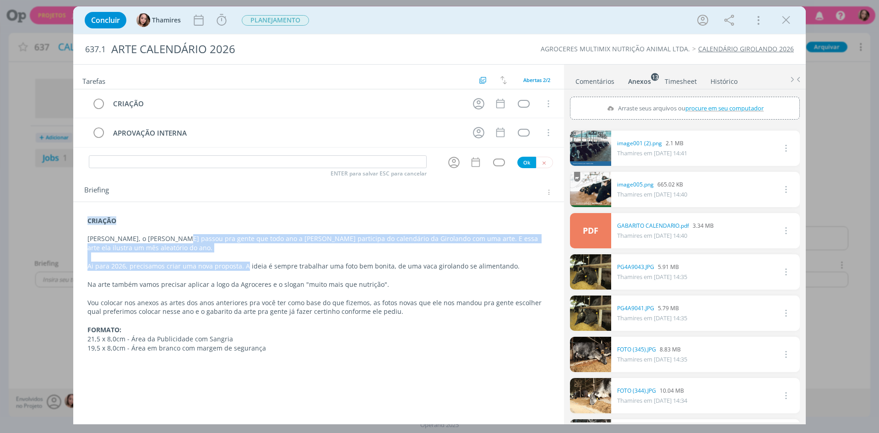
drag, startPoint x: 171, startPoint y: 241, endPoint x: 244, endPoint y: 266, distance: 77.6
click at [244, 266] on div "CRIAÇÃO Lele, o [PERSON_NAME] passou pra gente que todo ano a Agroceres partici…" at bounding box center [319, 284] width 476 height 143
click at [244, 266] on p "Ai para 2026, precisamos criar uma nova proposta. A ideia é sempre trabalhar um…" at bounding box center [318, 266] width 461 height 9
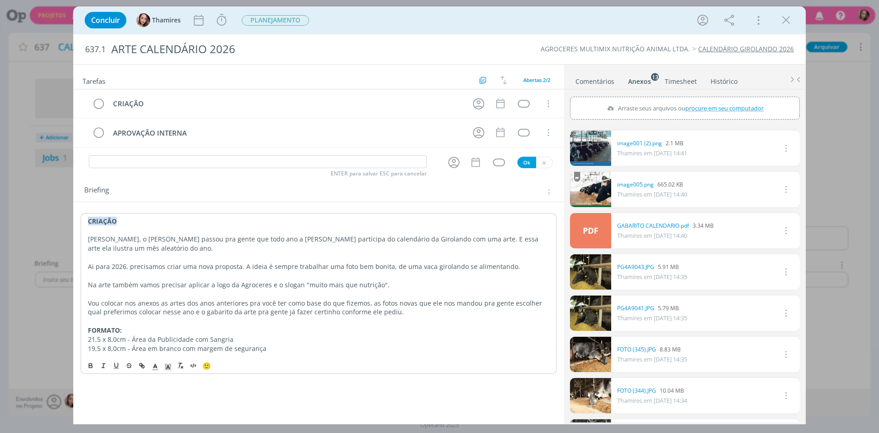
click at [290, 281] on p "Na arte também vamos precisar aplicar a logo da Agroceres e o slogan "muito mai…" at bounding box center [318, 284] width 461 height 9
click at [783, 20] on icon "dialog" at bounding box center [786, 20] width 14 height 14
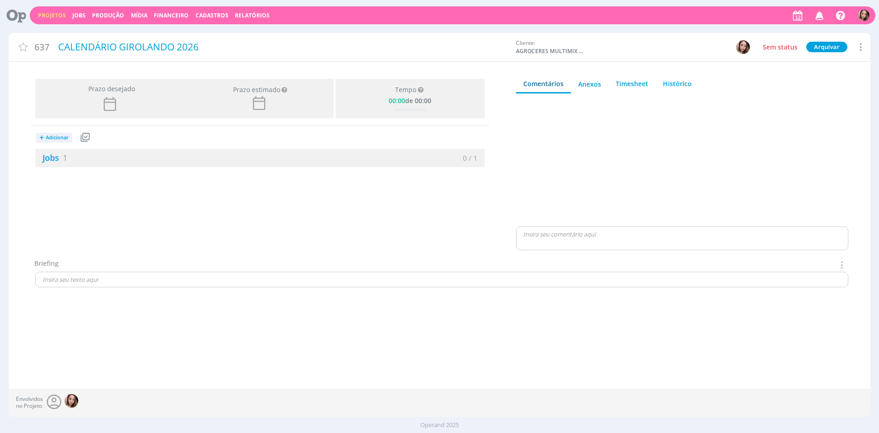
click at [58, 22] on div "Projetos Jobs Produção [GEOGRAPHIC_DATA] Financeiro Cadastros Relatórios Notifi…" at bounding box center [453, 15] width 846 height 18
click at [60, 18] on link "Projetos" at bounding box center [52, 15] width 28 height 8
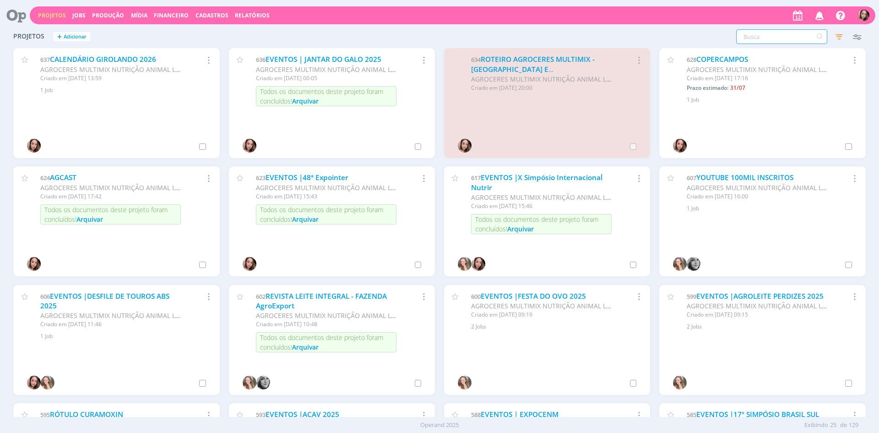
click at [765, 38] on input "text" at bounding box center [781, 36] width 91 height 15
type input "abs"
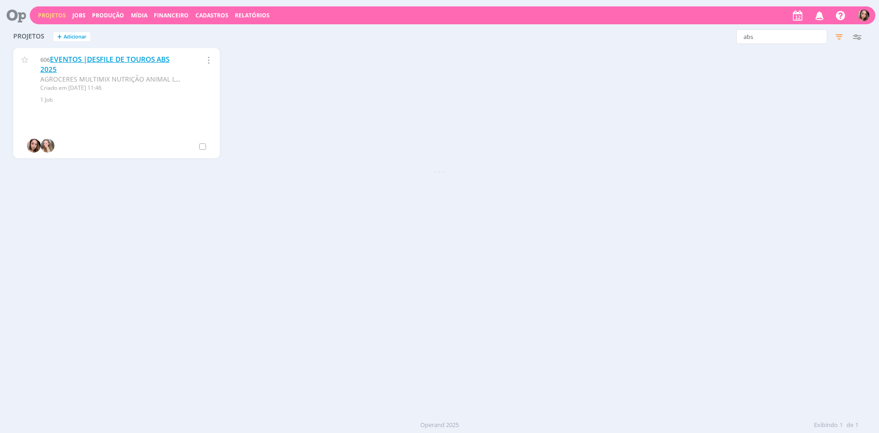
click at [120, 58] on link "EVENTOS |DESFILE DE TOUROS ABS 2025" at bounding box center [104, 64] width 129 height 20
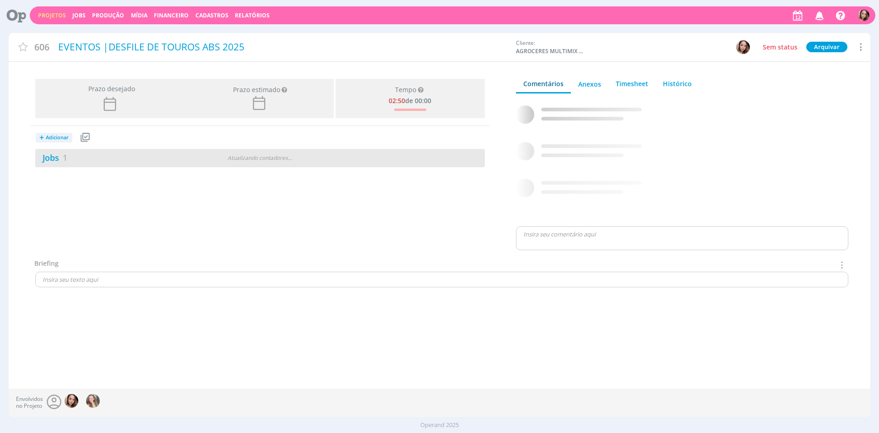
click at [127, 159] on div "Jobs 1" at bounding box center [111, 158] width 152 height 12
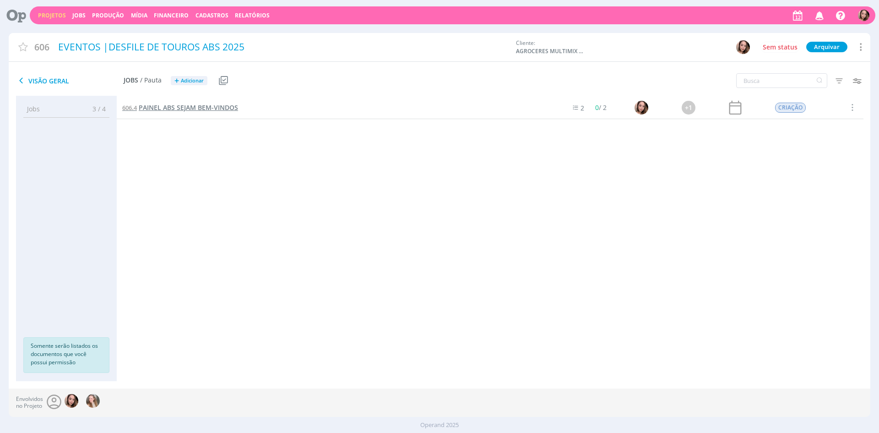
click at [193, 108] on span "PAINEL ABS SEJAM BEM-VINDOS" at bounding box center [188, 107] width 99 height 9
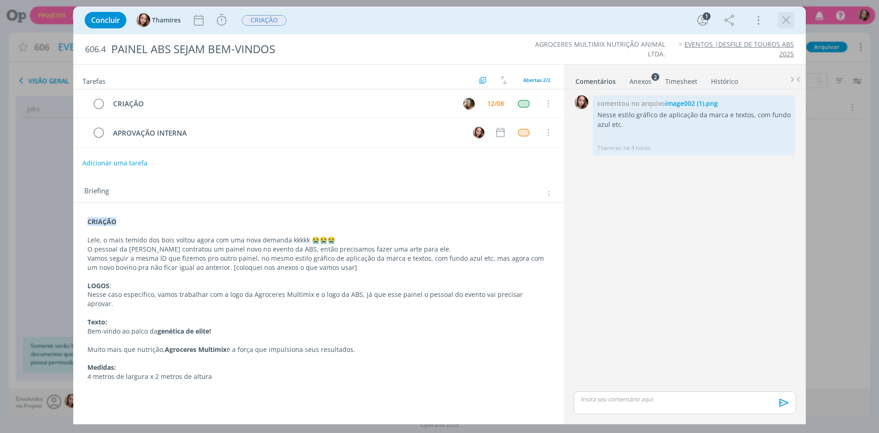
click at [788, 13] on icon "dialog" at bounding box center [786, 20] width 14 height 14
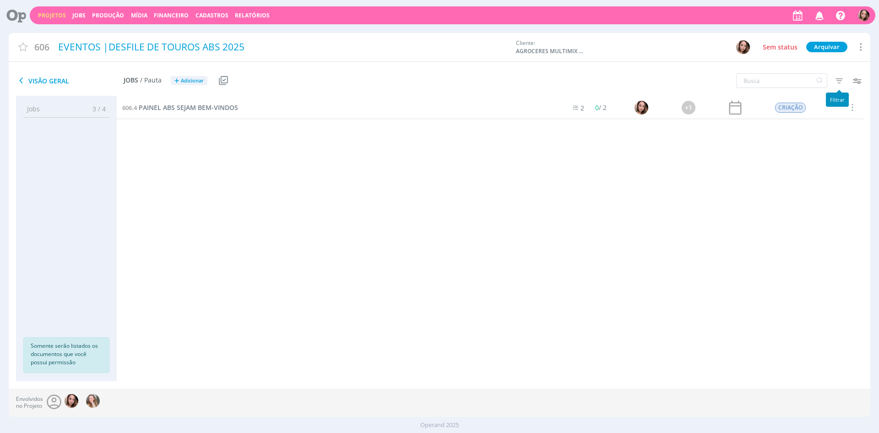
click at [841, 85] on icon "button" at bounding box center [839, 80] width 16 height 16
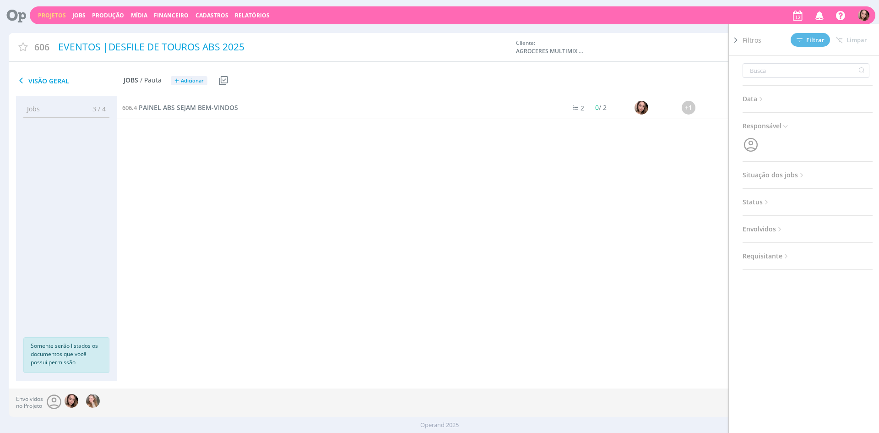
click at [779, 182] on div "Data Personalizado a Responsável Situação dos jobs Abertos Concluídos Cancelado…" at bounding box center [808, 163] width 130 height 214
click at [783, 178] on span "Situação dos jobs" at bounding box center [774, 175] width 63 height 12
click at [809, 195] on span at bounding box center [802, 199] width 18 height 9
click at [817, 38] on span "Filtrar" at bounding box center [811, 40] width 28 height 6
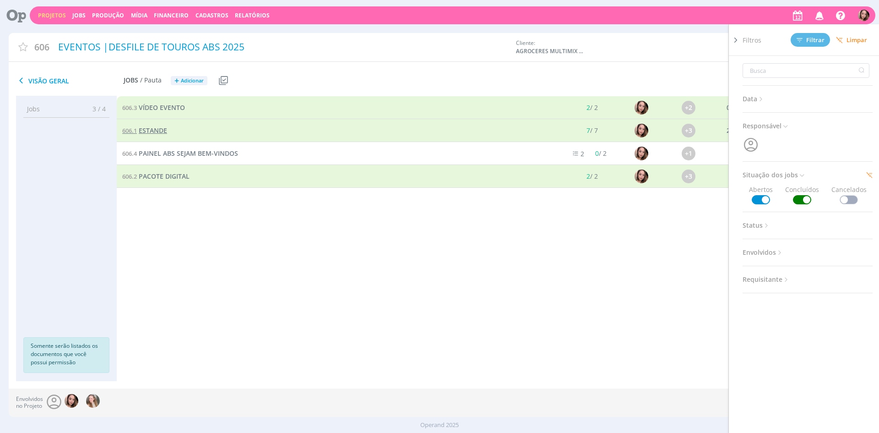
click at [155, 130] on span "ESTANDE" at bounding box center [153, 130] width 28 height 9
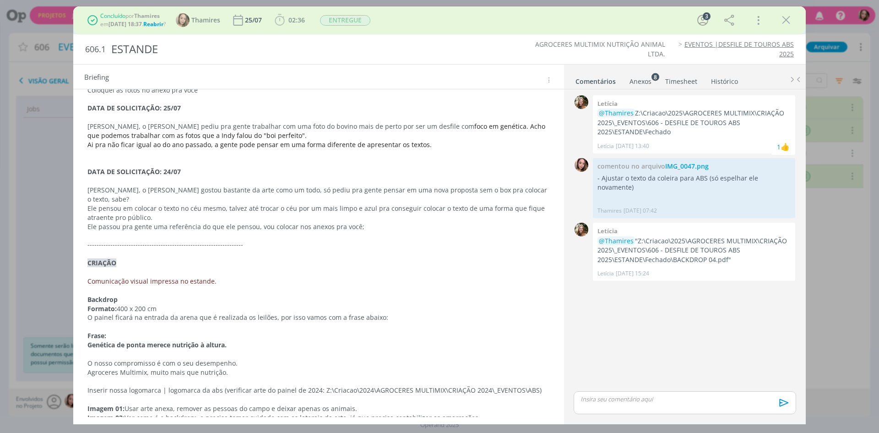
scroll to position [593, 0]
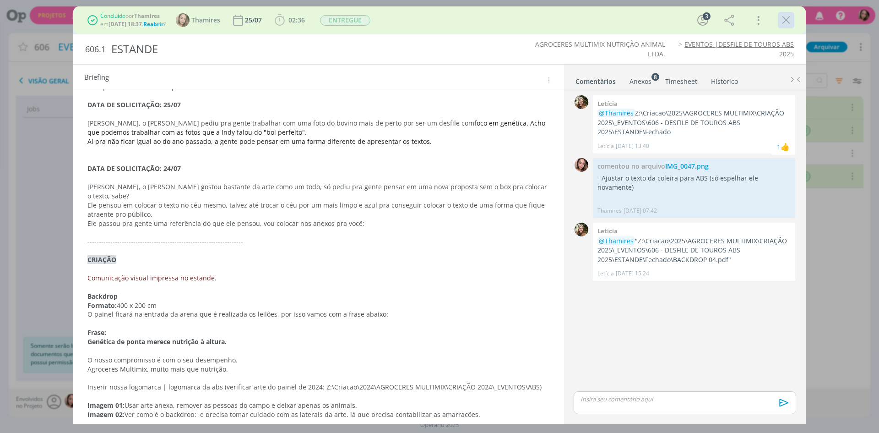
click at [788, 24] on icon "dialog" at bounding box center [786, 20] width 14 height 14
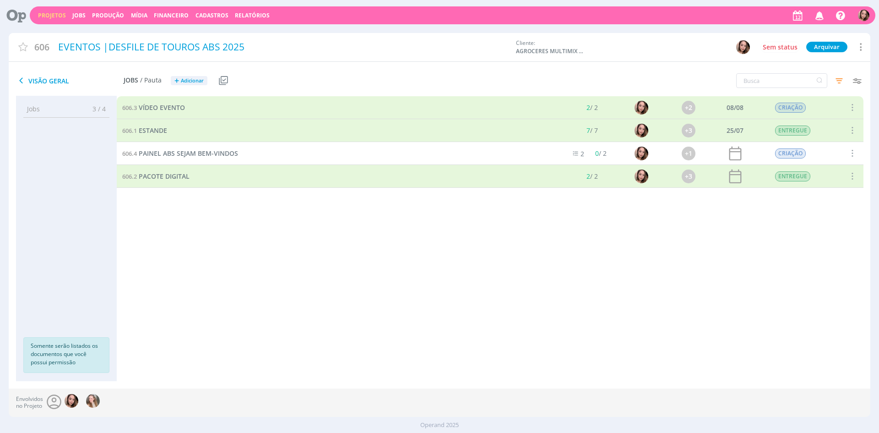
click at [391, 287] on div "606.3 VÍDEO EVENTO 2 / 2 +2 08/08 CRIAÇÃO Selecionar Reabrir 606.1 ESTANDE 7 / …" at bounding box center [490, 229] width 747 height 266
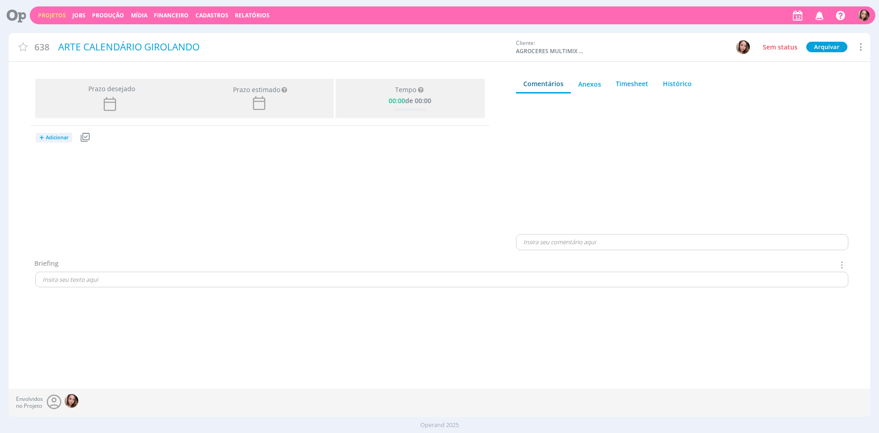
click at [859, 53] on icon at bounding box center [860, 47] width 11 height 12
click at [741, 81] on div "Cancelar" at bounding box center [793, 81] width 146 height 16
click at [850, 120] on button "Sim" at bounding box center [847, 119] width 22 height 12
